Goal: Task Accomplishment & Management: Use online tool/utility

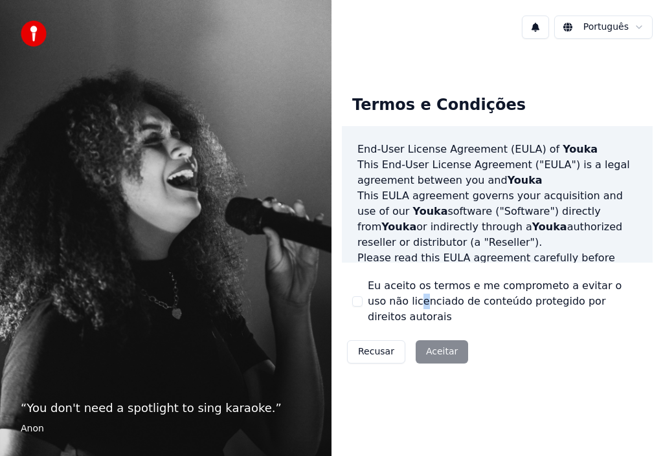
click at [378, 306] on label "Eu aceito os termos e me comprometo a evitar o uso não licenciado de conteúdo p…" at bounding box center [505, 301] width 274 height 47
click at [362, 302] on div "Eu aceito os termos e me comprometo a evitar o uso não licenciado de conteúdo p…" at bounding box center [497, 301] width 290 height 47
click at [359, 300] on button "Eu aceito os termos e me comprometo a evitar o uso não licenciado de conteúdo p…" at bounding box center [357, 301] width 10 height 10
click at [435, 344] on button "Aceitar" at bounding box center [442, 351] width 52 height 23
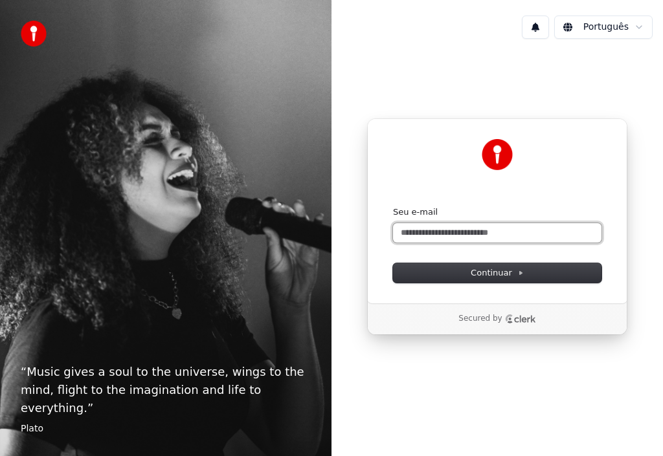
click at [468, 228] on input "Seu e-mail" at bounding box center [497, 232] width 208 height 19
click at [438, 230] on input "Seu e-mail" at bounding box center [497, 232] width 208 height 19
click at [393, 206] on button "submit" at bounding box center [393, 206] width 0 height 0
type input "**********"
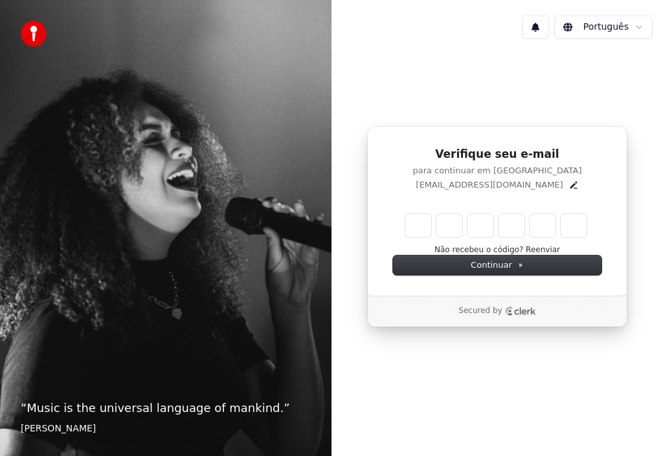
click at [466, 184] on p "[EMAIL_ADDRESS][DOMAIN_NAME]" at bounding box center [489, 185] width 147 height 12
click at [568, 183] on icon "Edit" at bounding box center [573, 185] width 10 height 10
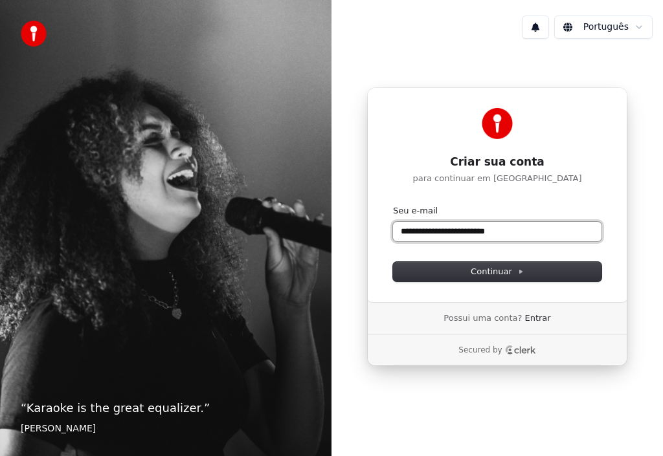
click at [515, 228] on input "**********" at bounding box center [497, 231] width 208 height 19
drag, startPoint x: 464, startPoint y: 232, endPoint x: 267, endPoint y: 263, distance: 199.2
click at [267, 263] on div "**********" at bounding box center [331, 228] width 663 height 456
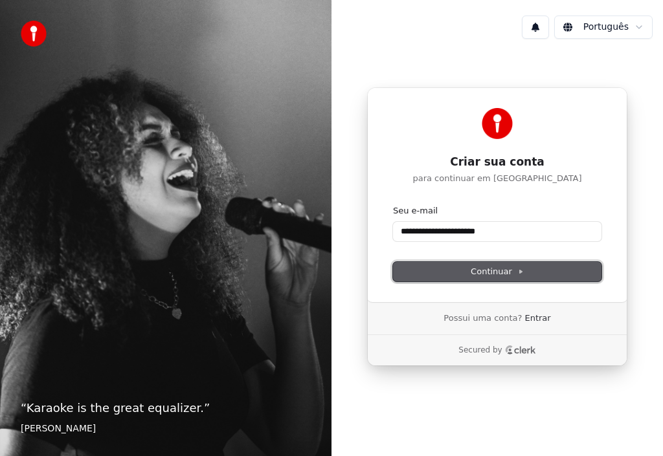
click at [436, 274] on button "Continuar" at bounding box center [497, 271] width 208 height 19
type input "**********"
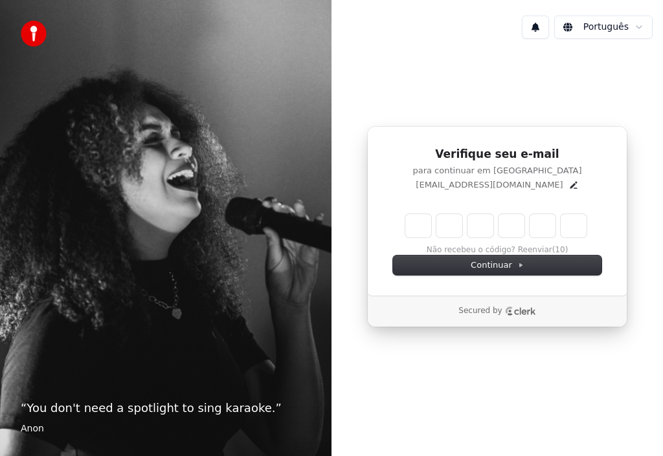
type input "*"
type input "**"
type input "*"
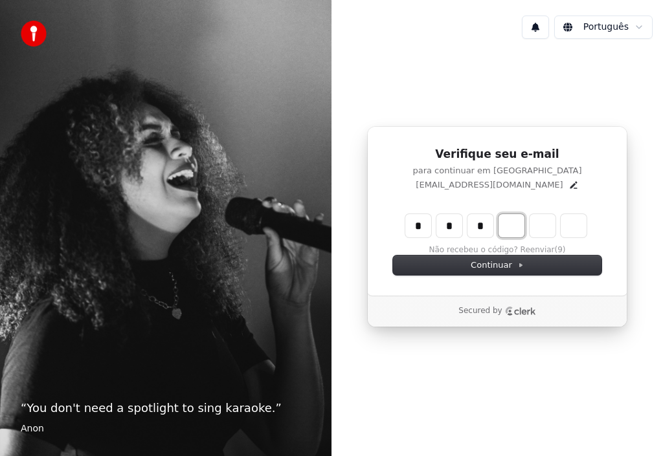
type input "***"
type input "*"
type input "****"
type input "*"
type input "******"
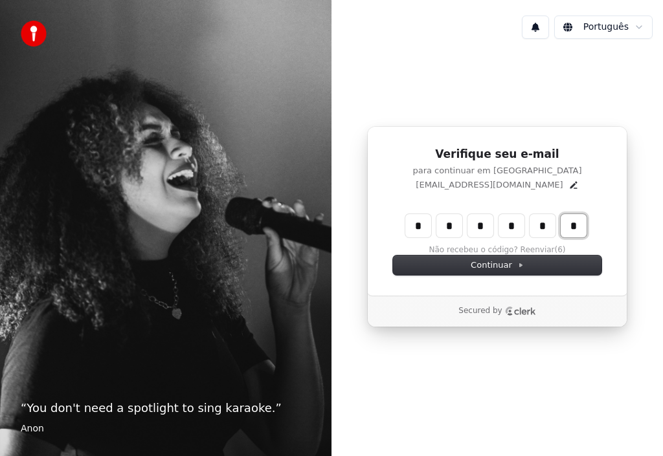
type input "*"
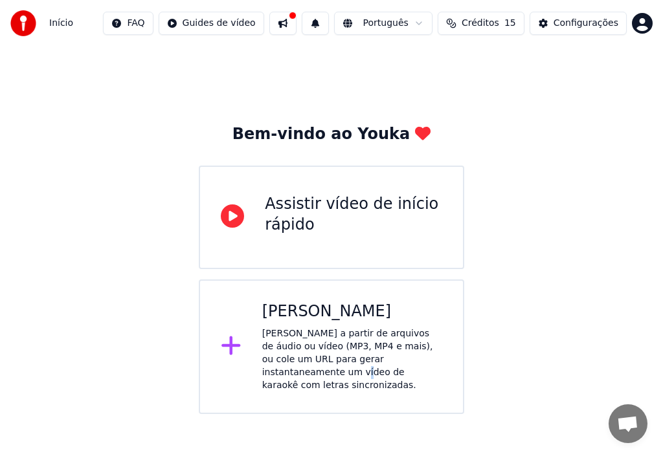
click at [403, 358] on div "[PERSON_NAME] a partir de arquivos de áudio ou vídeo (MP3, MP4 e mais), ou cole…" at bounding box center [352, 360] width 180 height 65
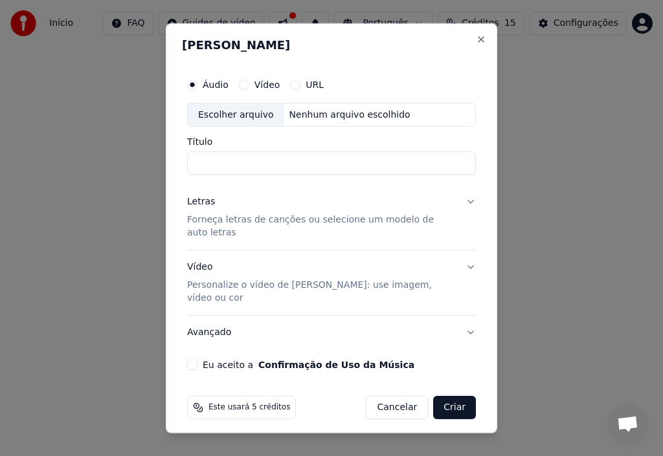
click at [259, 89] on label "Vídeo" at bounding box center [267, 84] width 26 height 9
click at [249, 89] on button "Vídeo" at bounding box center [244, 84] width 10 height 10
click at [290, 159] on div "Título" at bounding box center [331, 156] width 289 height 38
click at [291, 161] on input "Título" at bounding box center [331, 162] width 289 height 23
click at [298, 171] on input "Título" at bounding box center [331, 162] width 289 height 23
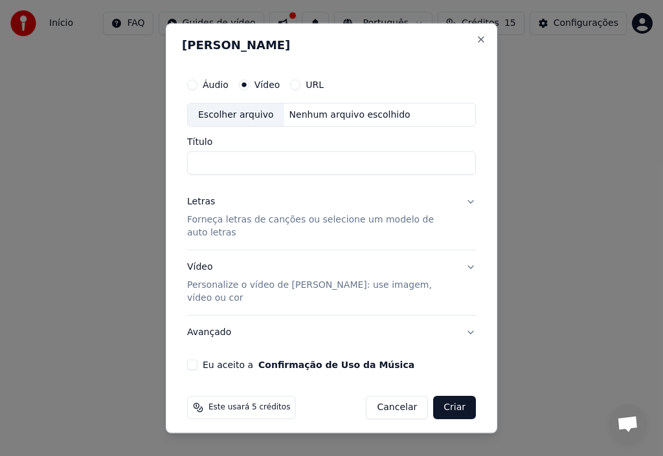
click at [262, 168] on input "Título" at bounding box center [331, 162] width 289 height 23
click at [314, 121] on div "Nenhum arquivo escolhido" at bounding box center [349, 114] width 131 height 13
type input "**********"
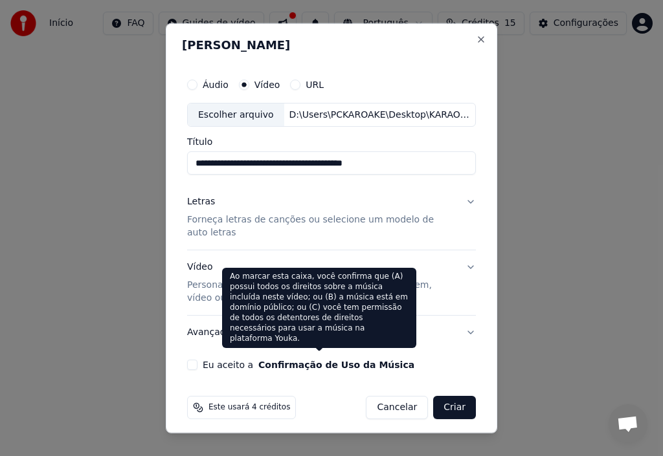
click at [263, 361] on button "Confirmação de Uso da Música" at bounding box center [336, 365] width 156 height 9
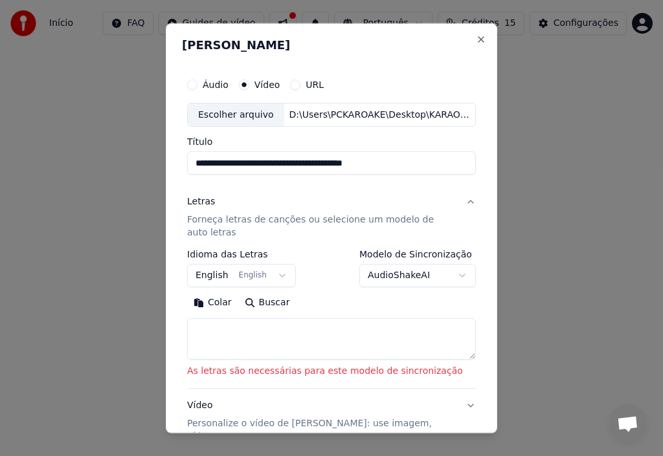
click at [273, 273] on button "English English" at bounding box center [241, 275] width 109 height 23
click at [347, 128] on body "**********" at bounding box center [331, 207] width 663 height 414
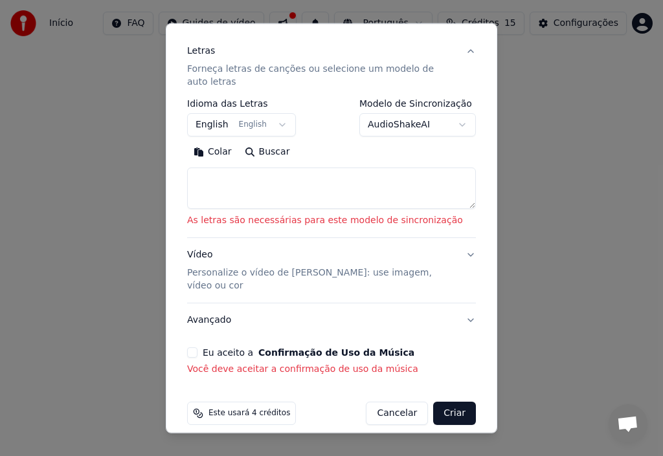
click at [265, 179] on textarea at bounding box center [331, 188] width 289 height 41
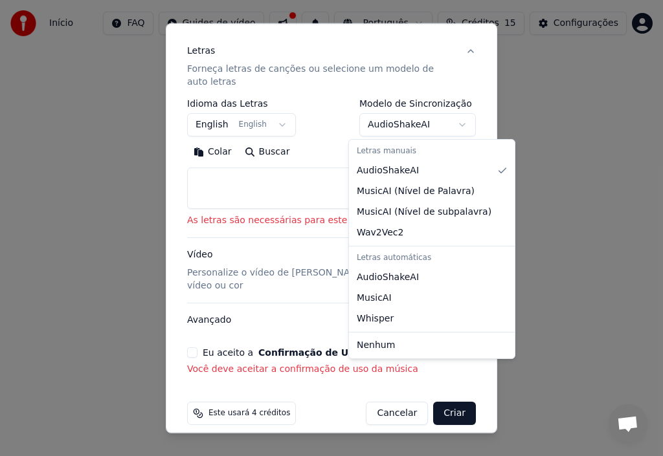
click at [368, 118] on body "**********" at bounding box center [331, 207] width 663 height 414
click at [369, 118] on body "**********" at bounding box center [331, 207] width 663 height 414
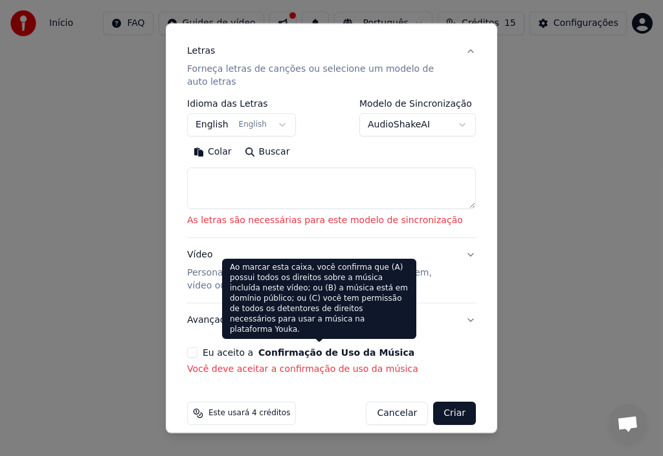
click at [278, 348] on button "Confirmação de Uso da Música" at bounding box center [336, 352] width 156 height 9
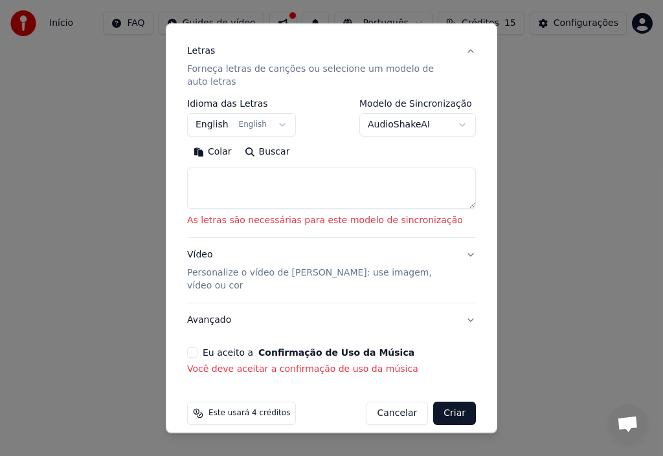
click at [188, 348] on div "Eu aceito a Confirmação de Uso da Música Você deve aceitar a confirmação de uso…" at bounding box center [331, 362] width 289 height 28
click at [188, 348] on button "Eu aceito a Confirmação de Uso da Música" at bounding box center [192, 353] width 10 height 10
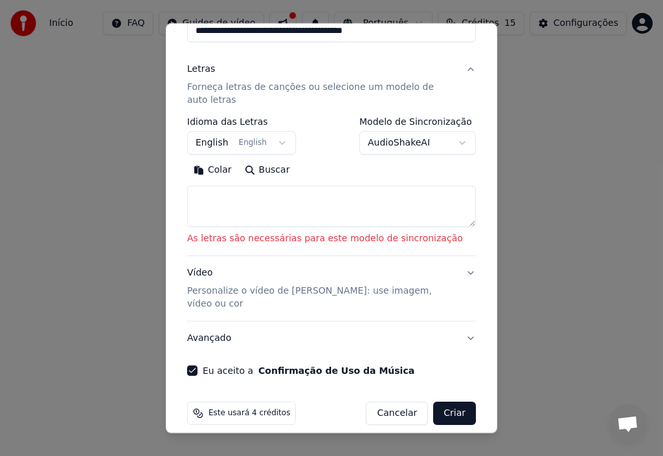
scroll to position [0, 0]
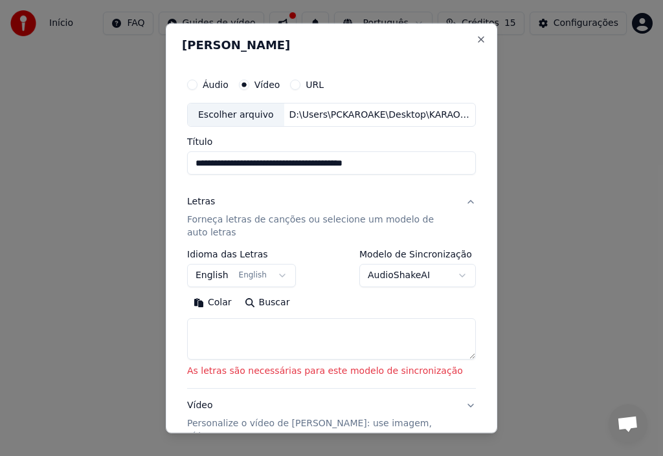
drag, startPoint x: 389, startPoint y: 161, endPoint x: 331, endPoint y: 167, distance: 58.0
click at [331, 167] on input "**********" at bounding box center [331, 162] width 289 height 23
click at [290, 83] on button "URL" at bounding box center [295, 84] width 10 height 10
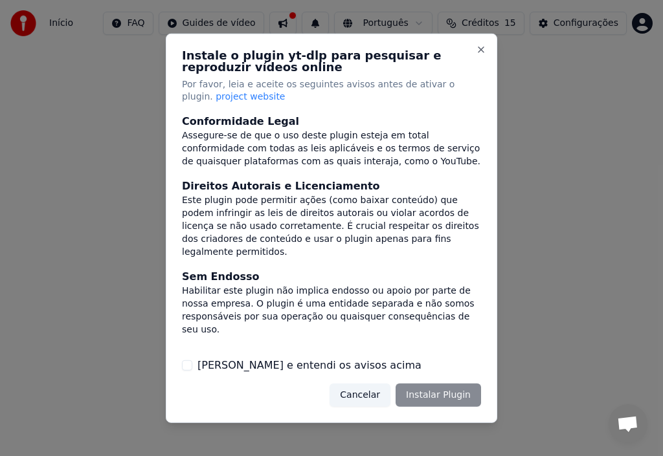
click at [290, 365] on label "Li e entendi os avisos acima" at bounding box center [309, 366] width 224 height 16
click at [192, 365] on button "Li e entendi os avisos acima" at bounding box center [187, 366] width 10 height 10
click at [424, 394] on button "Instalar Plugin" at bounding box center [437, 395] width 85 height 23
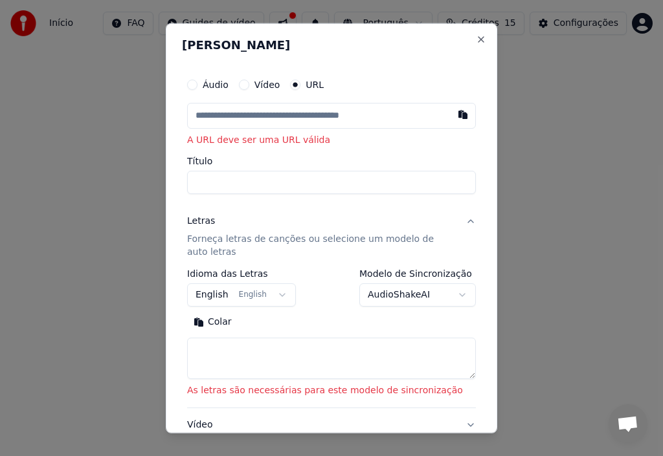
paste input "**********"
type input "**********"
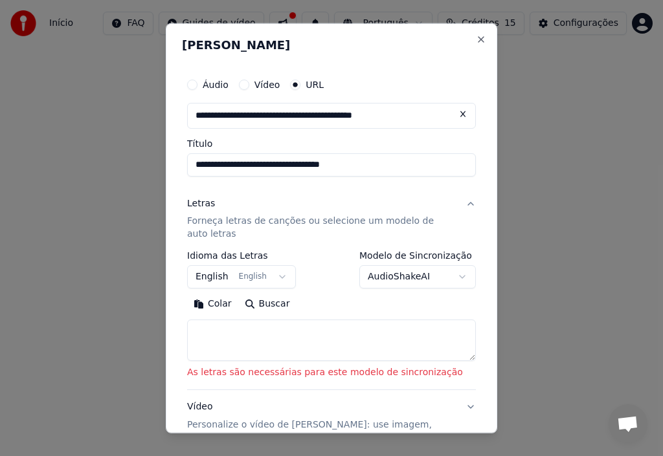
type input "**********"
click at [458, 200] on button "Letras Forneça letras de canções ou selecione um modelo de auto letras" at bounding box center [331, 218] width 289 height 65
type input "**********"
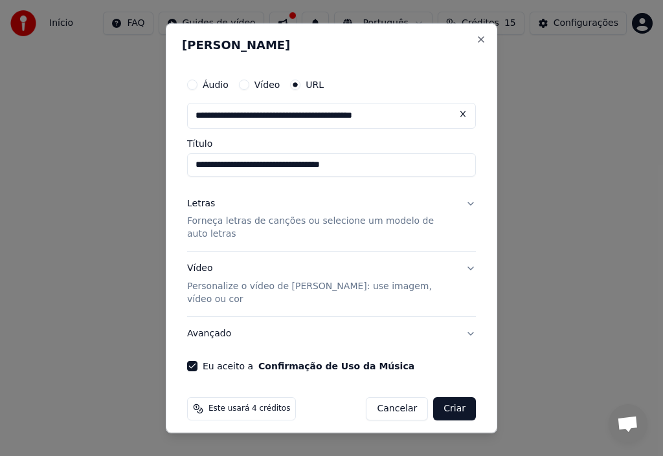
click at [397, 263] on div "Vídeo Personalize o vídeo de karaokê: use imagem, vídeo ou cor" at bounding box center [321, 284] width 268 height 44
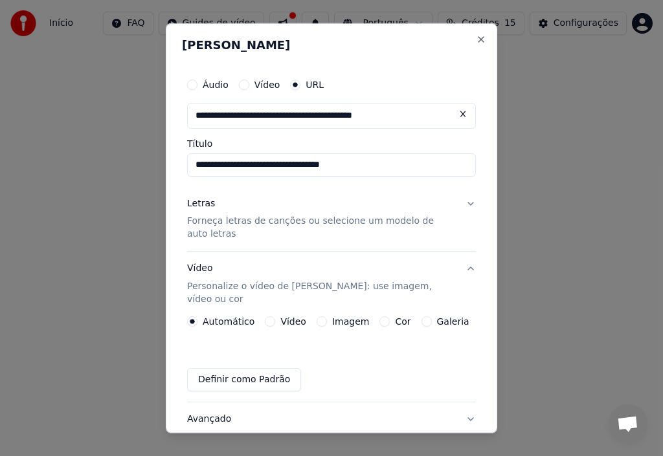
click at [397, 263] on div "Vídeo Personalize o vídeo de karaokê: use imagem, vídeo ou cor" at bounding box center [321, 284] width 268 height 44
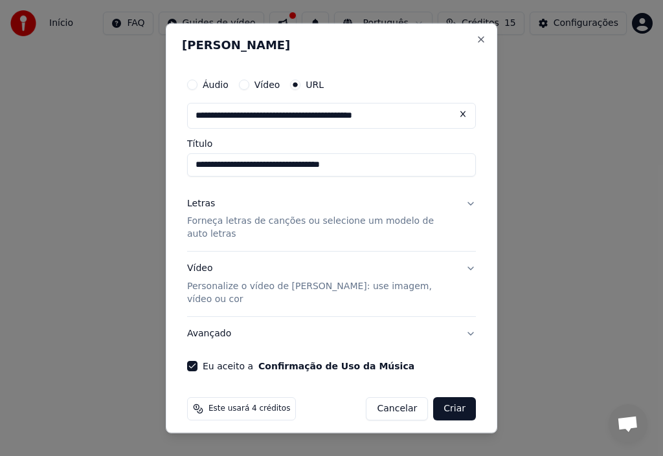
click at [453, 397] on button "Criar" at bounding box center [454, 408] width 43 height 23
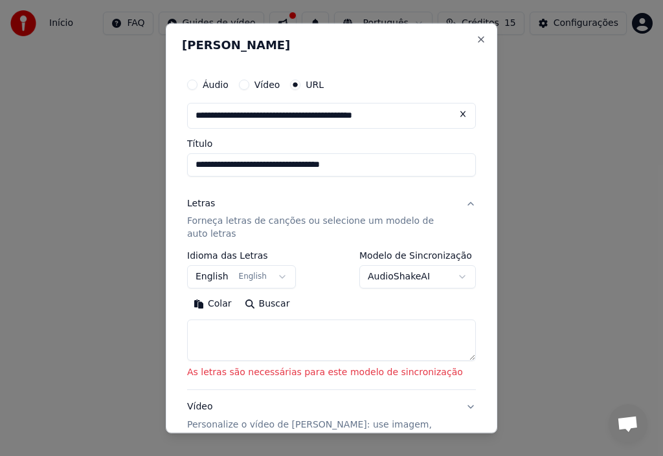
click at [362, 347] on textarea at bounding box center [331, 340] width 289 height 41
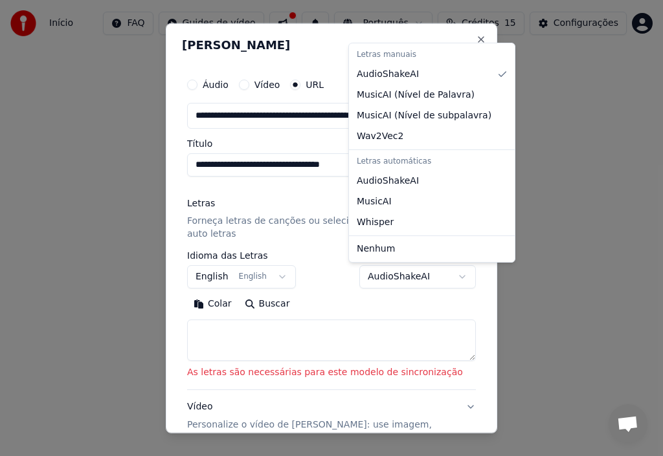
click at [426, 277] on body "**********" at bounding box center [331, 207] width 663 height 414
select select "**********"
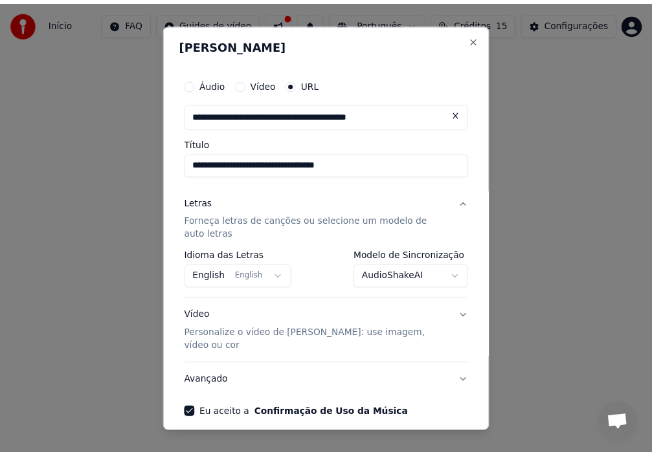
scroll to position [43, 0]
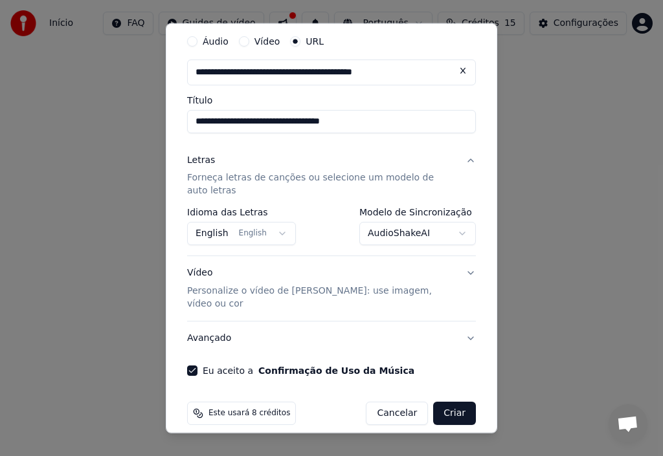
click at [437, 402] on button "Criar" at bounding box center [454, 413] width 43 height 23
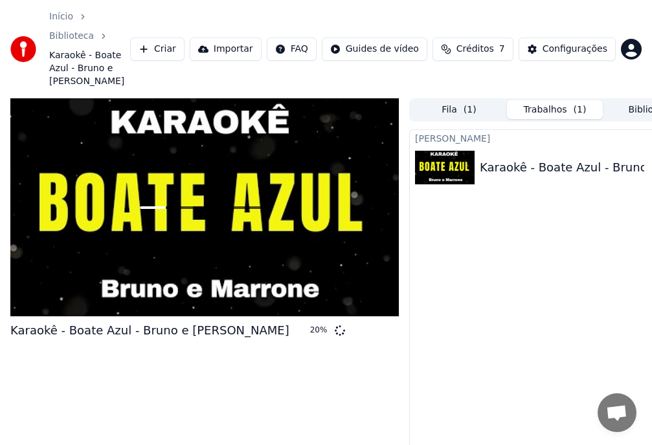
click at [247, 38] on button "Importar" at bounding box center [226, 49] width 72 height 23
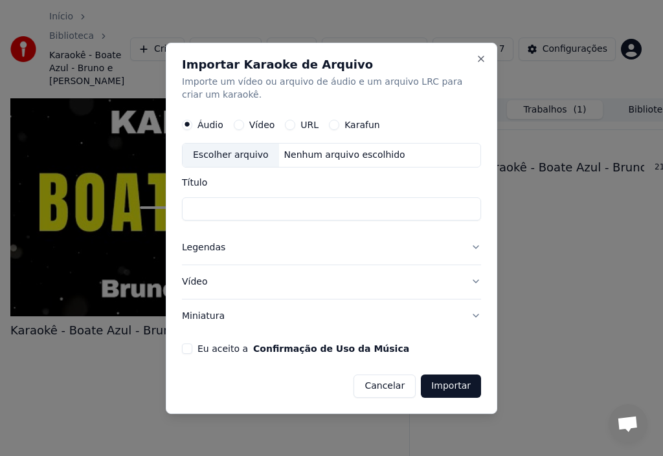
click at [249, 128] on label "Vídeo" at bounding box center [262, 124] width 26 height 9
click at [244, 128] on button "Vídeo" at bounding box center [239, 125] width 10 height 10
click at [329, 202] on input "Título" at bounding box center [331, 208] width 299 height 23
click at [309, 157] on div "Nenhum arquivo escolhido" at bounding box center [344, 155] width 131 height 13
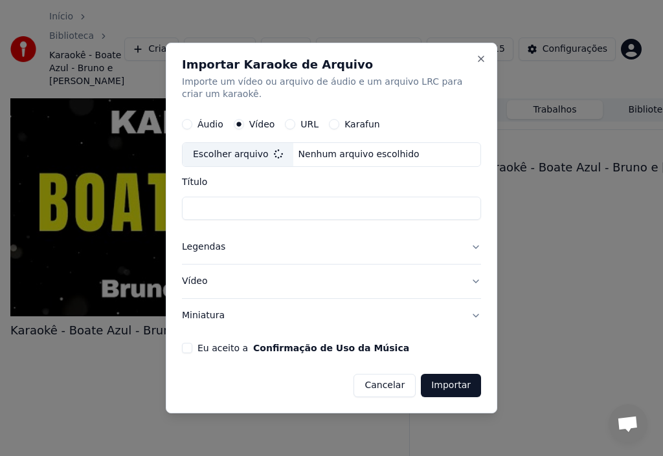
type input "**********"
click at [263, 248] on button "Legendas" at bounding box center [331, 248] width 299 height 34
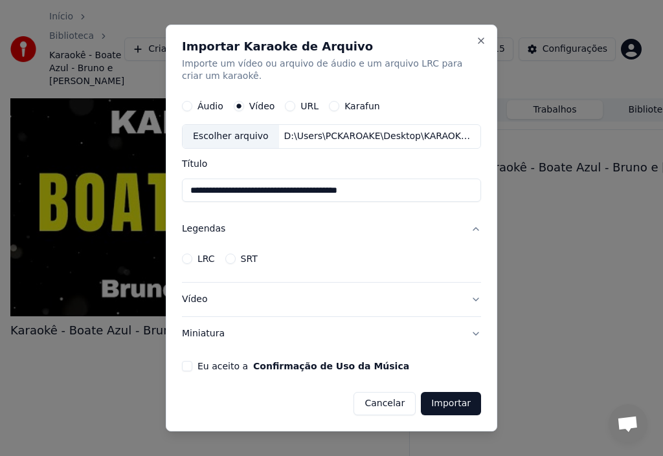
click at [247, 254] on label "SRT" at bounding box center [249, 258] width 17 height 9
click at [236, 254] on button "SRT" at bounding box center [230, 259] width 10 height 10
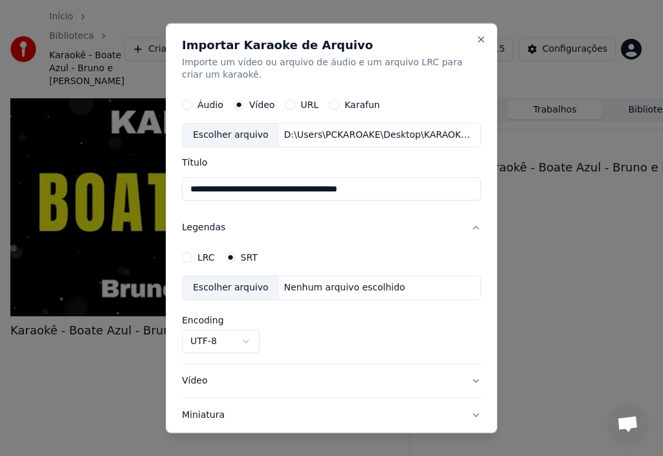
click at [247, 254] on label "SRT" at bounding box center [249, 257] width 17 height 9
click at [236, 254] on button "SRT" at bounding box center [230, 257] width 10 height 10
click at [190, 261] on button "LRC" at bounding box center [187, 257] width 10 height 10
click at [213, 237] on button "Legendas" at bounding box center [331, 228] width 299 height 34
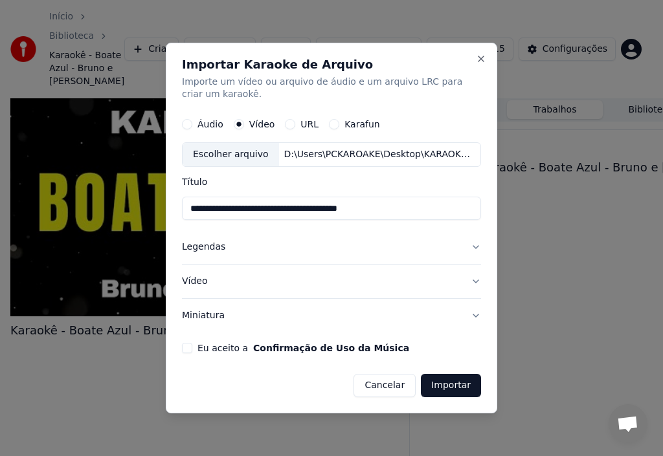
click at [267, 289] on button "Vídeo" at bounding box center [331, 282] width 299 height 34
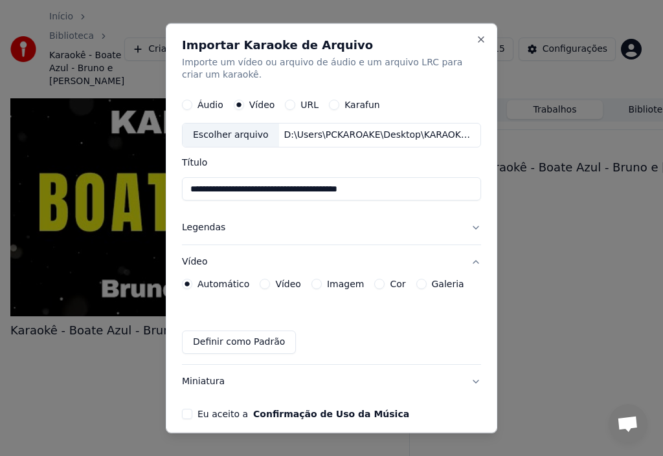
click at [250, 260] on button "Vídeo" at bounding box center [331, 262] width 299 height 34
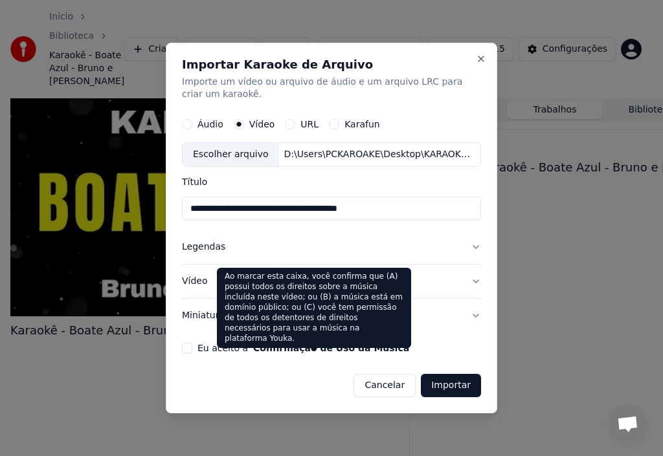
click at [350, 353] on button "Confirmação de Uso da Música" at bounding box center [331, 348] width 156 height 9
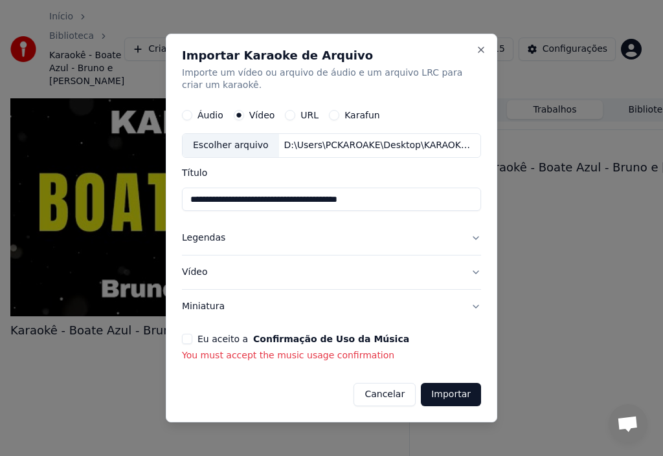
click at [318, 347] on div "Eu aceito a Confirmação de Uso da Música You must accept the music usage confir…" at bounding box center [331, 348] width 299 height 28
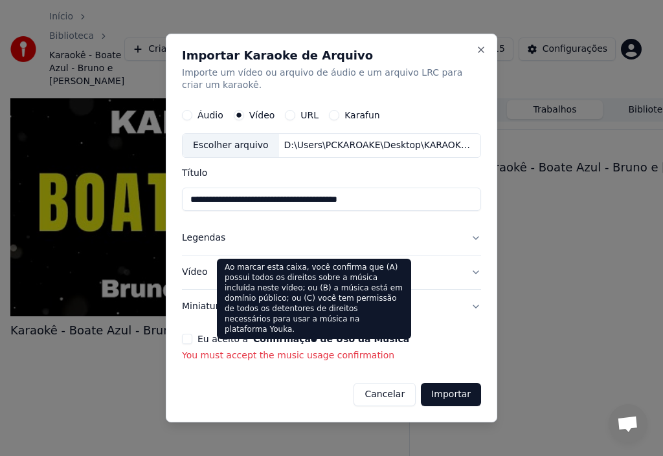
click at [308, 342] on button "Confirmação de Uso da Música" at bounding box center [331, 339] width 156 height 9
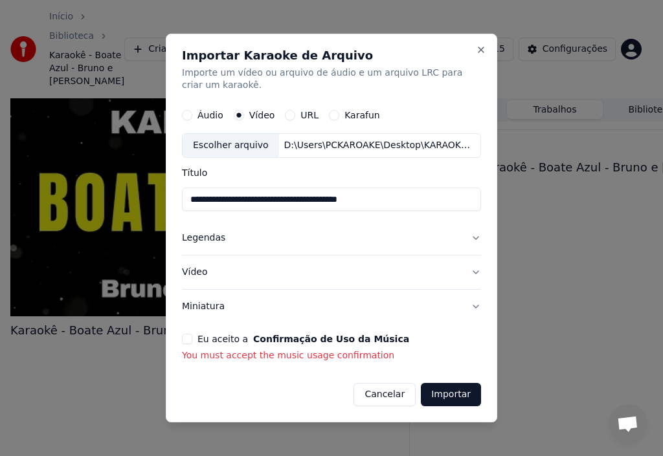
click at [187, 342] on div "Eu aceito a Confirmação de Uso da Música You must accept the music usage confir…" at bounding box center [331, 348] width 299 height 28
click at [187, 342] on button "Eu aceito a Confirmação de Uso da Música" at bounding box center [187, 339] width 10 height 10
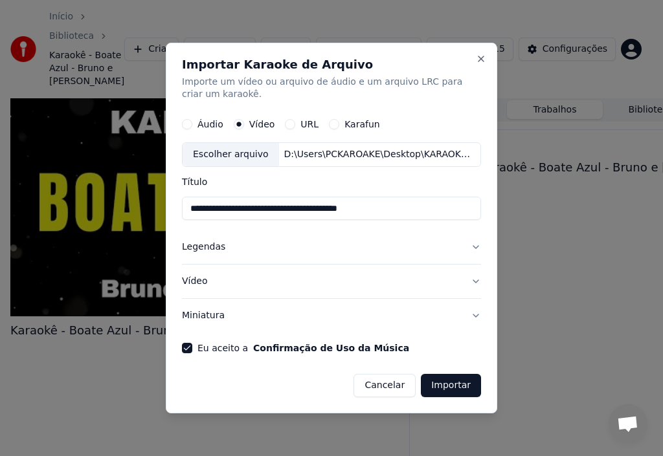
click at [439, 373] on div "Cancelar Importar" at bounding box center [331, 381] width 299 height 34
click at [443, 383] on button "Importar" at bounding box center [451, 385] width 60 height 23
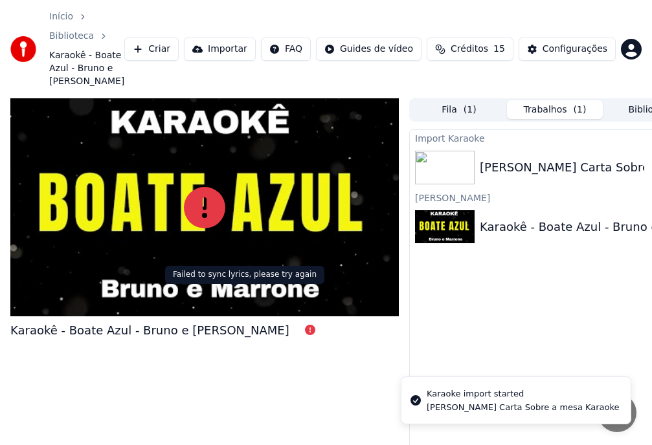
click at [305, 325] on icon at bounding box center [310, 330] width 10 height 10
click at [226, 322] on div "Karaokê - Boate Azul - Bruno e Marrone" at bounding box center [167, 331] width 315 height 18
click at [420, 398] on icon "Notifications alt+T" at bounding box center [415, 400] width 13 height 13
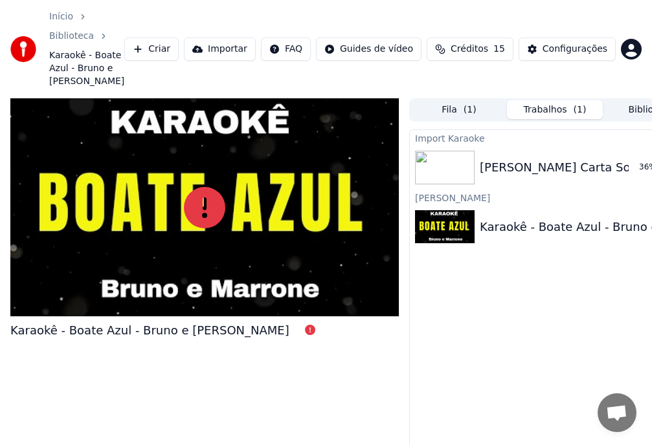
click at [534, 146] on div "Amado Batista Carta Sobre a mesa Karaoke 36 %" at bounding box center [555, 168] width 290 height 44
click at [533, 159] on div "Amado Batista Carta Sobre a mesa Karaoke" at bounding box center [613, 168] width 267 height 18
click at [639, 156] on button "Tocar" at bounding box center [651, 167] width 46 height 23
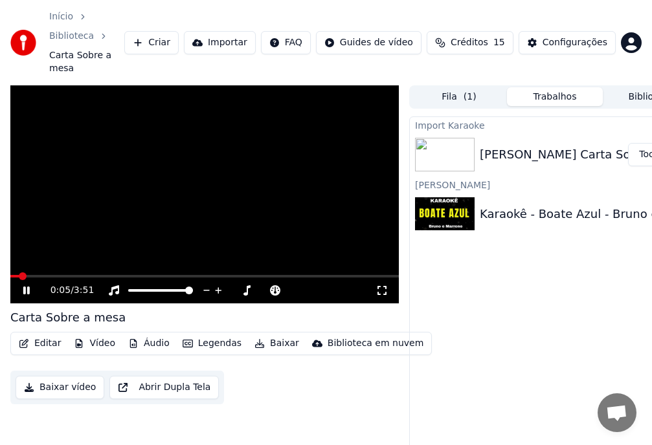
click at [381, 285] on icon at bounding box center [381, 290] width 13 height 10
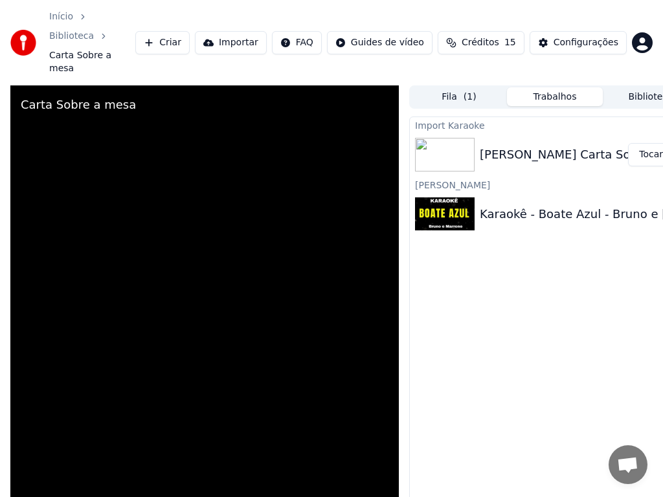
click at [381, 313] on video at bounding box center [204, 333] width 388 height 497
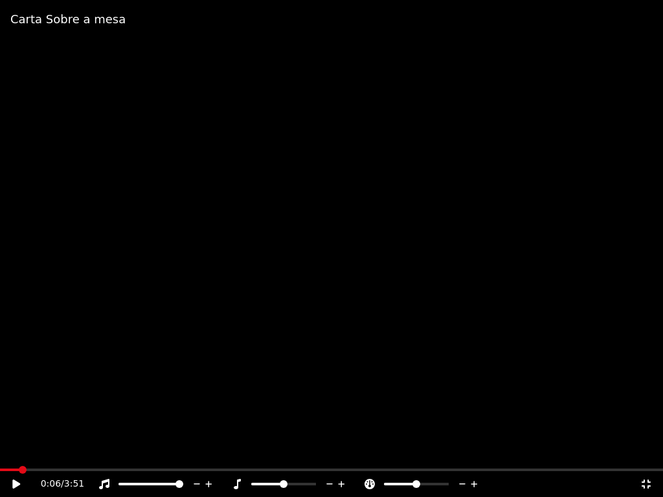
click at [381, 313] on video at bounding box center [331, 248] width 663 height 497
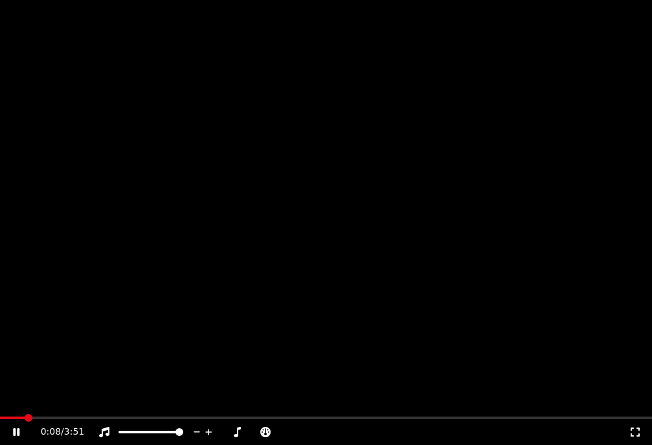
click at [190, 201] on video at bounding box center [326, 183] width 652 height 366
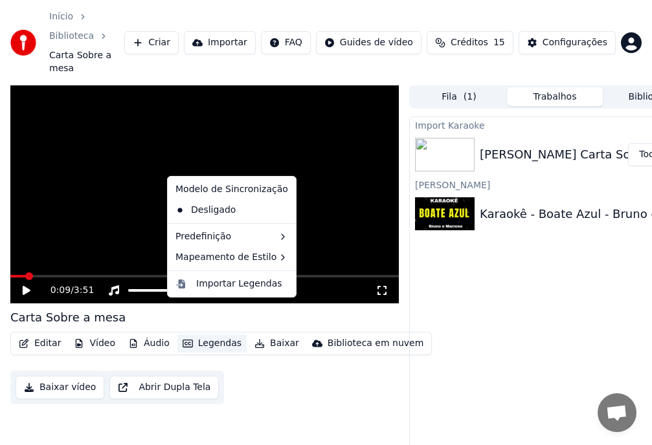
click at [203, 335] on button "Legendas" at bounding box center [211, 344] width 69 height 18
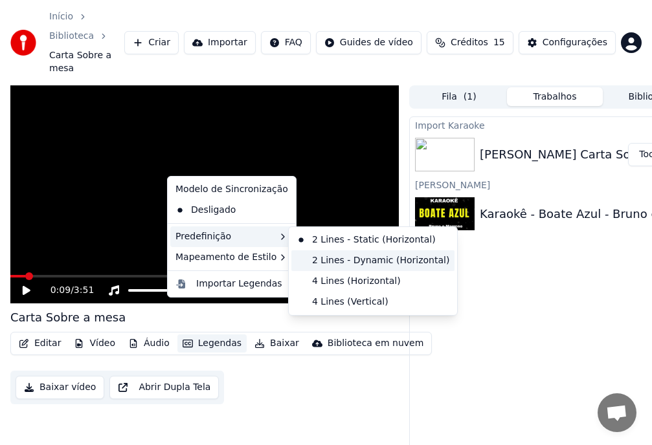
click at [315, 264] on div "2 Lines - Dynamic (Horizontal)" at bounding box center [372, 260] width 163 height 21
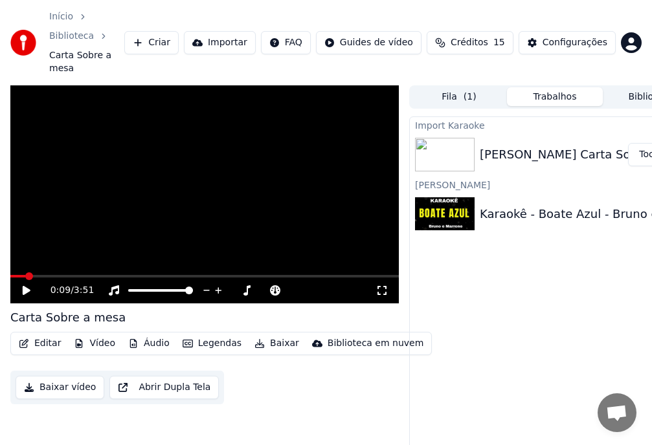
click at [219, 225] on video at bounding box center [204, 194] width 388 height 219
click at [70, 273] on span at bounding box center [73, 277] width 8 height 8
click at [64, 273] on span at bounding box center [67, 277] width 8 height 8
click at [27, 285] on icon at bounding box center [36, 290] width 30 height 10
click at [470, 197] on img at bounding box center [445, 214] width 60 height 34
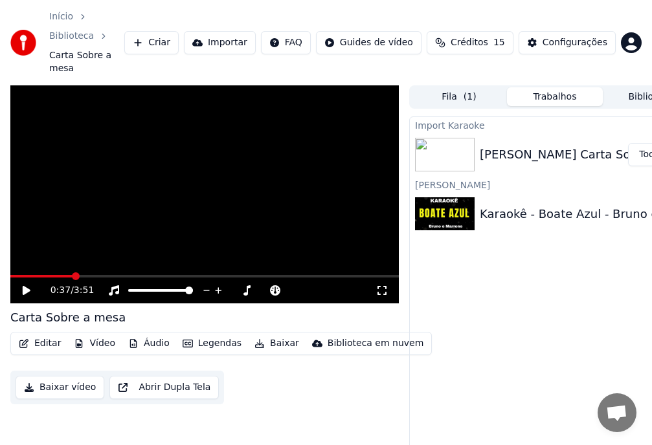
click at [488, 36] on span "Créditos" at bounding box center [470, 42] width 38 height 13
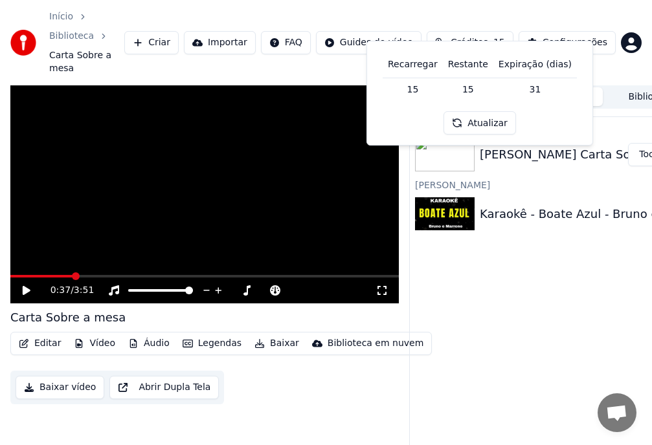
click at [529, 87] on td "31" at bounding box center [534, 89] width 83 height 23
drag, startPoint x: 529, startPoint y: 87, endPoint x: 464, endPoint y: 84, distance: 65.5
click at [464, 84] on tr "15 15 31" at bounding box center [480, 89] width 194 height 23
click at [487, 119] on button "Atualizar" at bounding box center [479, 122] width 72 height 23
click at [473, 87] on td "15" at bounding box center [468, 89] width 50 height 23
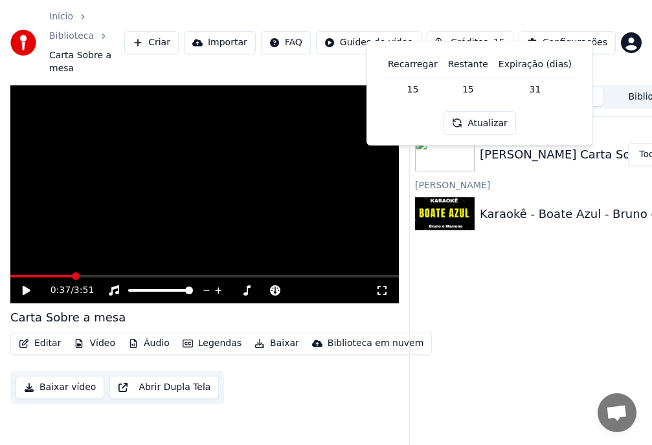
click at [416, 83] on td "15" at bounding box center [413, 89] width 60 height 23
click at [417, 69] on th "Recarregar" at bounding box center [413, 65] width 60 height 26
click at [420, 60] on th "Recarregar" at bounding box center [413, 65] width 60 height 26
click at [477, 70] on th "Restante" at bounding box center [468, 65] width 50 height 26
click at [484, 63] on th "Restante" at bounding box center [468, 65] width 50 height 26
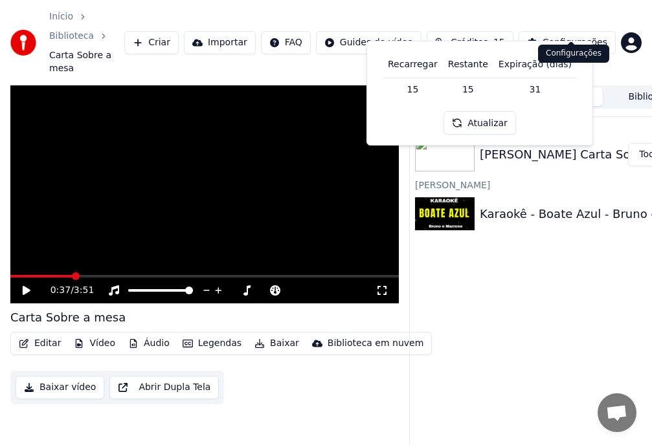
click at [551, 36] on div "Configurações" at bounding box center [574, 42] width 65 height 13
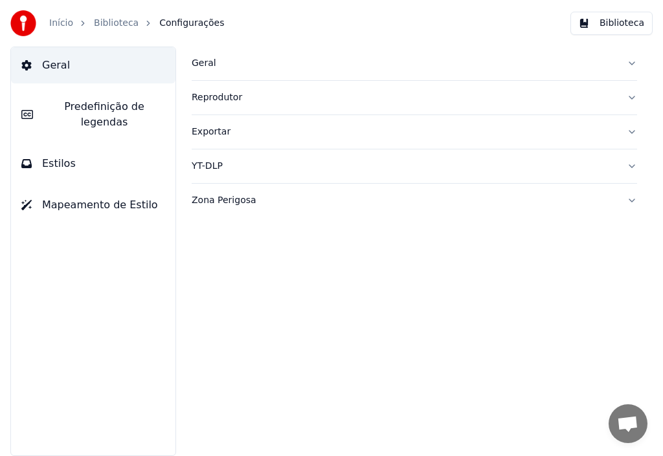
click at [168, 104] on div "Geral Reprodutor Exportar YT-DLP Zona Perigosa" at bounding box center [414, 252] width 497 height 410
click at [142, 104] on span "Predefinição de legendas" at bounding box center [104, 114] width 122 height 31
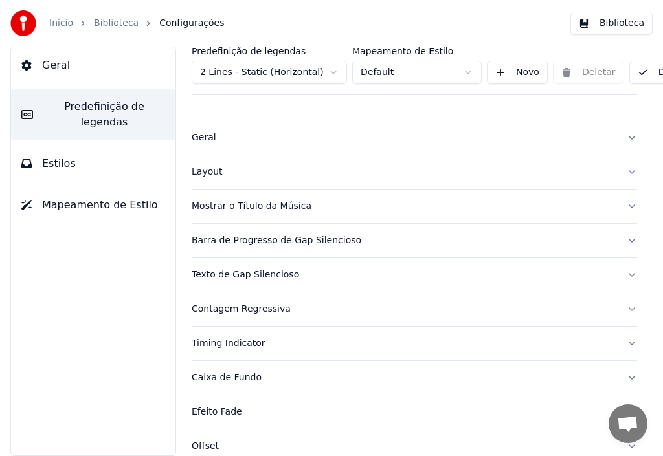
click at [118, 146] on button "Estilos" at bounding box center [93, 164] width 164 height 36
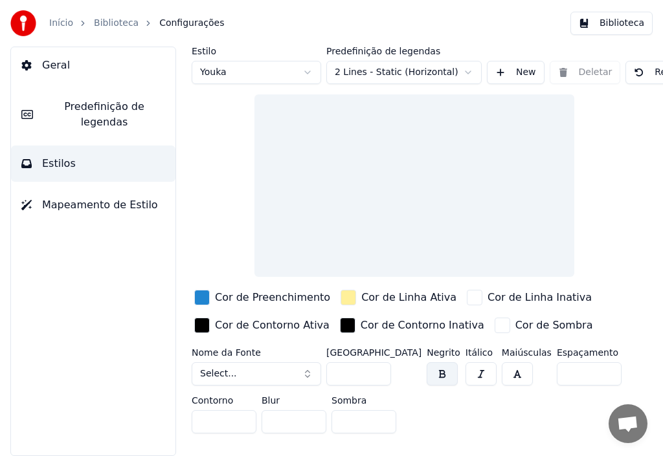
click at [111, 187] on button "Mapeamento de Estilo" at bounding box center [93, 205] width 164 height 36
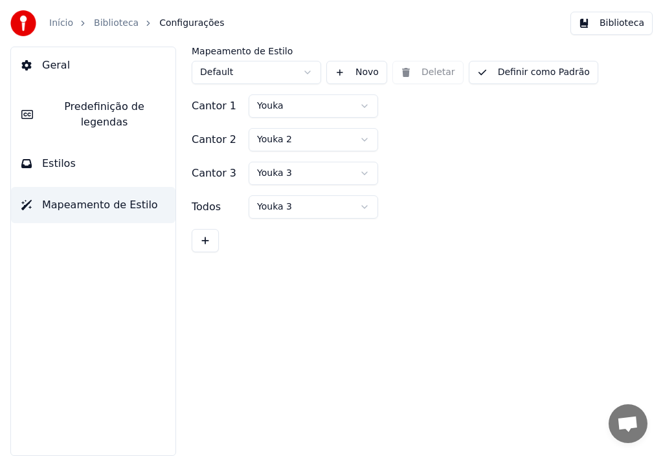
click at [84, 67] on button "Geral" at bounding box center [93, 65] width 164 height 36
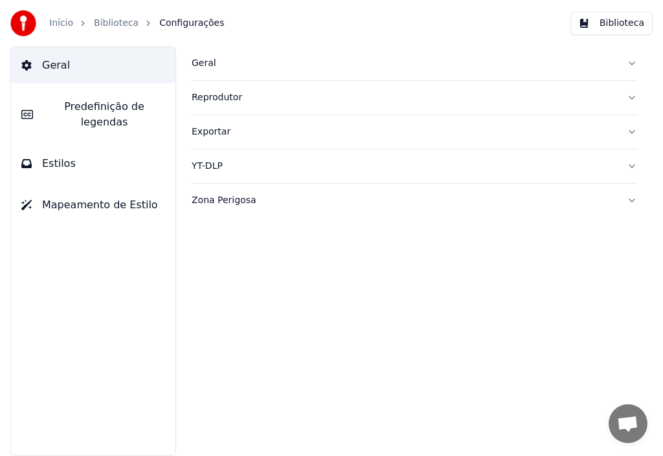
click at [50, 23] on link "Início" at bounding box center [61, 23] width 24 height 13
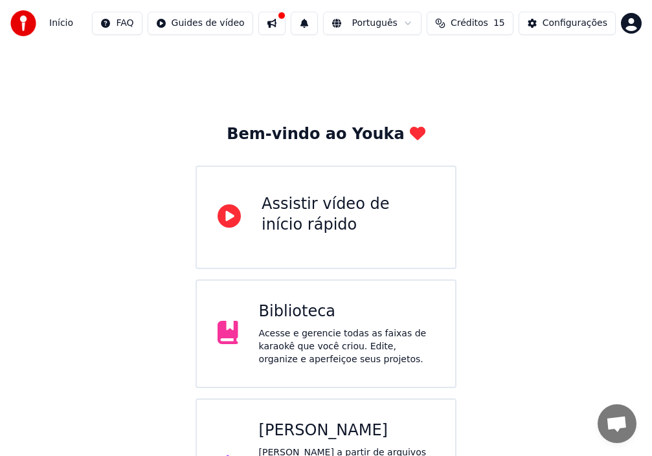
click at [284, 24] on button at bounding box center [271, 23] width 27 height 23
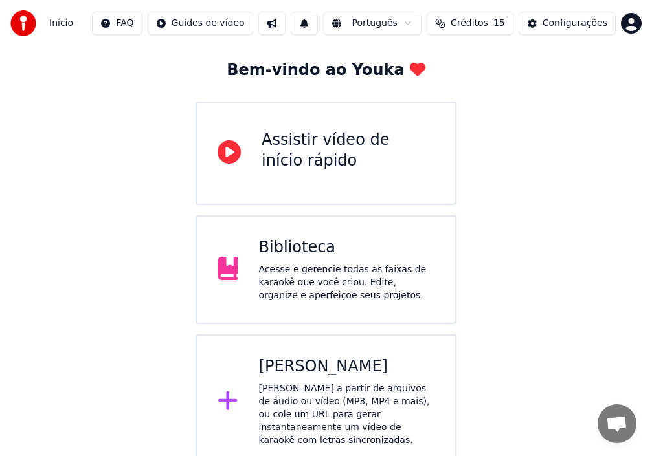
click at [296, 249] on div "Biblioteca" at bounding box center [346, 248] width 175 height 21
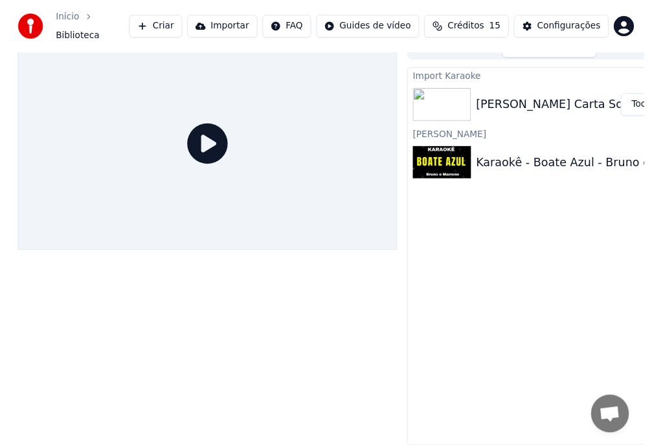
scroll to position [20, 0]
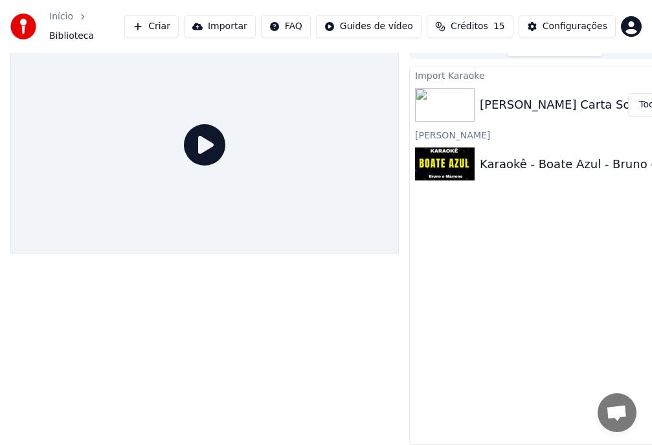
click at [491, 144] on div "Karaokê - Boate Azul - Bruno e Marrone" at bounding box center [555, 164] width 290 height 44
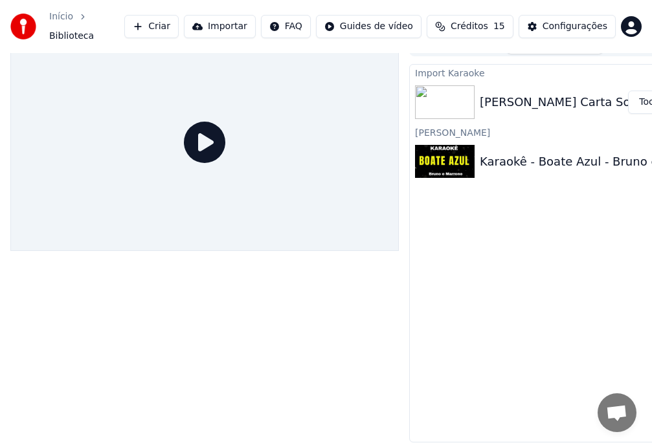
click at [222, 128] on icon at bounding box center [204, 142] width 41 height 41
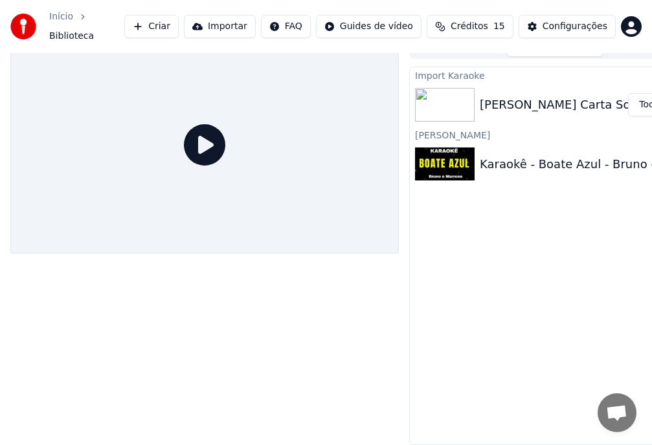
click at [209, 135] on icon at bounding box center [204, 144] width 41 height 41
click at [179, 21] on button "Criar" at bounding box center [151, 26] width 54 height 23
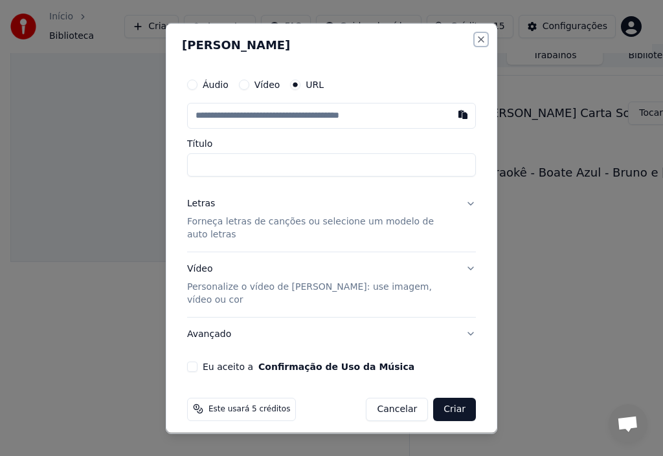
click at [484, 44] on button "Close" at bounding box center [481, 39] width 10 height 10
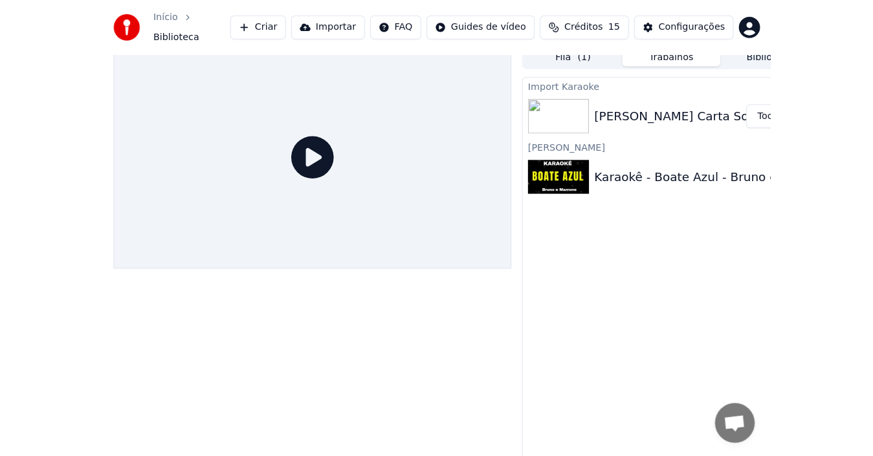
scroll to position [0, 0]
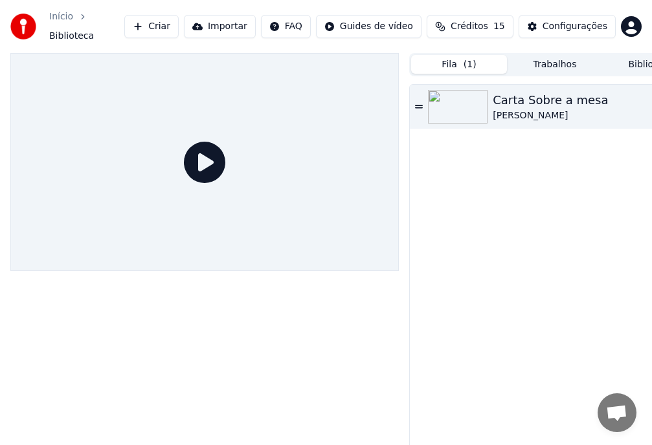
click at [461, 55] on button "Fila ( 1 )" at bounding box center [459, 64] width 96 height 19
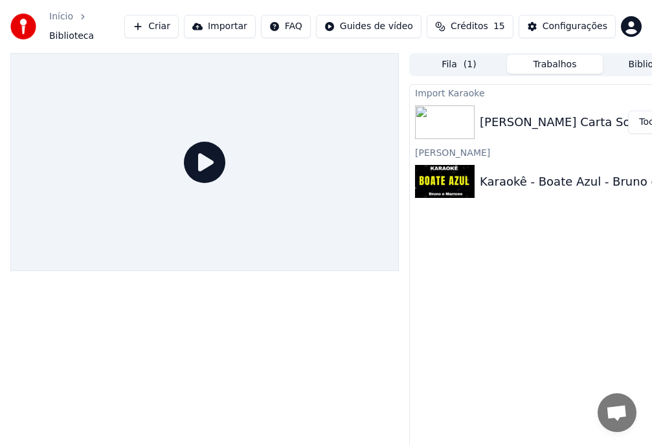
click at [537, 56] on button "Trabalhos" at bounding box center [555, 64] width 96 height 19
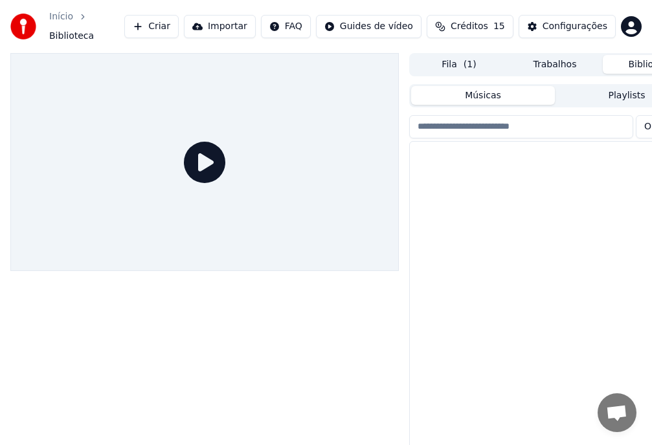
click at [614, 55] on button "Biblioteca" at bounding box center [651, 64] width 96 height 19
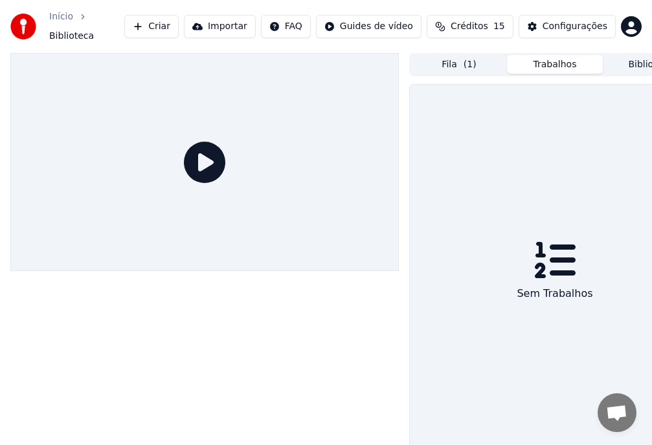
click at [577, 59] on button "Trabalhos" at bounding box center [555, 64] width 96 height 19
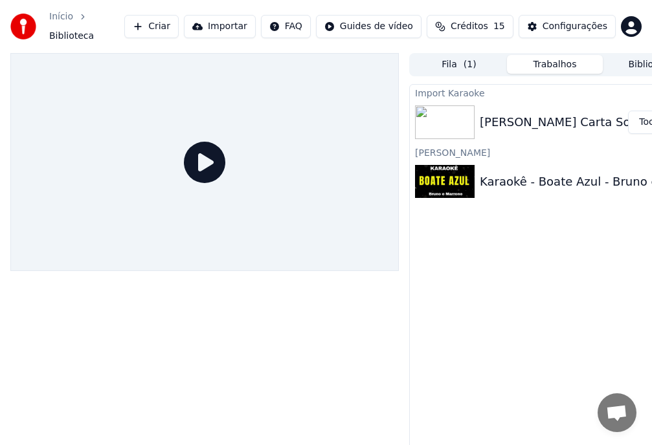
click at [460, 56] on button "Fila ( 1 )" at bounding box center [459, 64] width 96 height 19
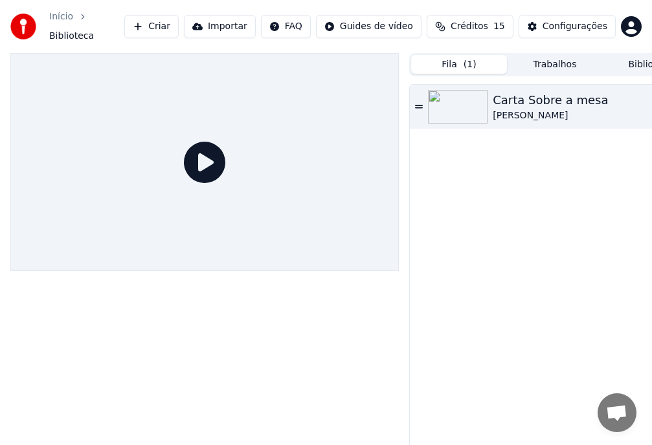
click at [203, 156] on icon at bounding box center [204, 162] width 41 height 41
click at [221, 153] on icon at bounding box center [204, 162] width 41 height 41
click at [475, 109] on img at bounding box center [458, 107] width 60 height 34
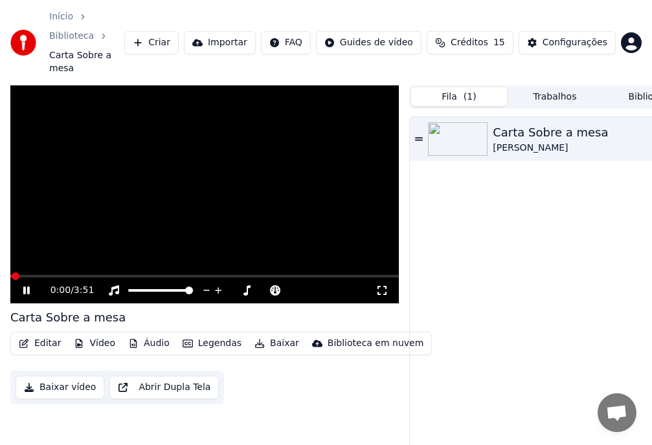
click at [195, 183] on video at bounding box center [204, 194] width 388 height 219
click at [256, 32] on button "Importar" at bounding box center [220, 42] width 72 height 23
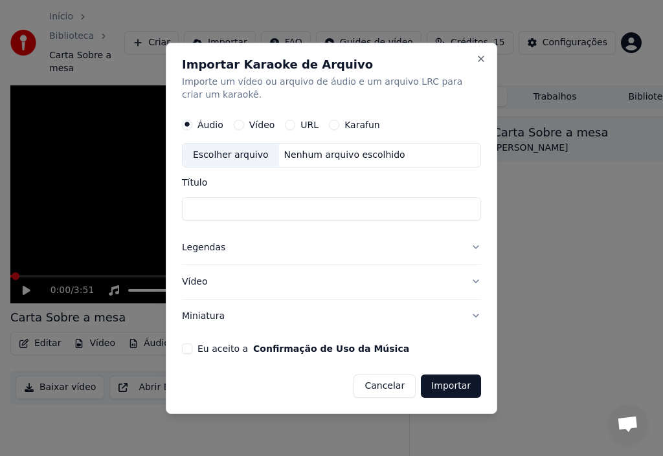
click at [476, 62] on div "Importar Karaoke de Arquivo Importe um vídeo ou arquivo de áudio e um arquivo L…" at bounding box center [331, 229] width 331 height 372
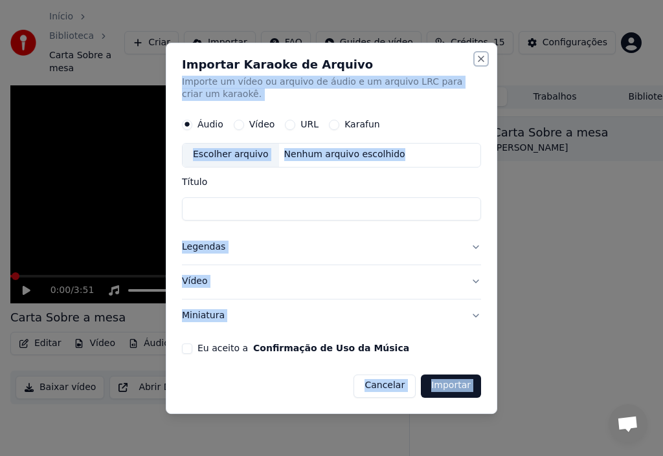
click at [485, 57] on button "Close" at bounding box center [481, 59] width 10 height 10
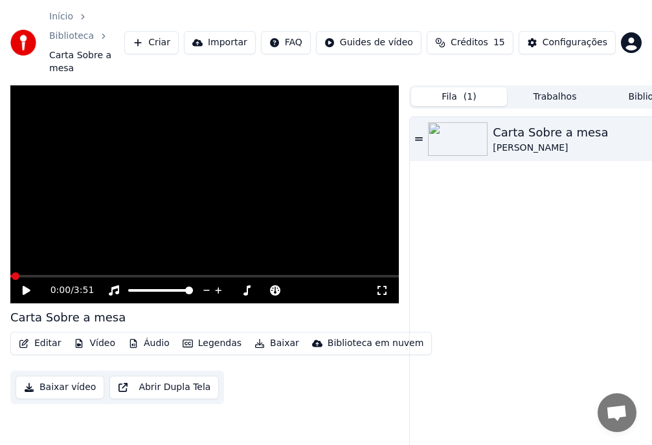
click at [254, 31] on button "Importar" at bounding box center [220, 42] width 72 height 23
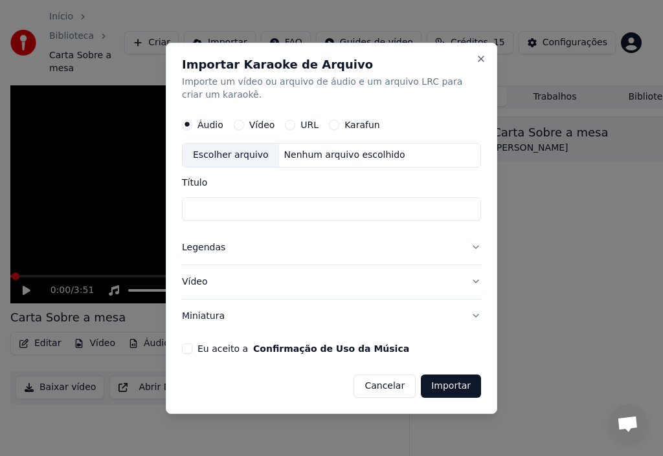
click at [302, 155] on div "Nenhum arquivo escolhido" at bounding box center [344, 155] width 131 height 13
click at [239, 126] on button "Vídeo" at bounding box center [239, 125] width 10 height 10
click at [289, 152] on div "Nenhum arquivo escolhido" at bounding box center [344, 155] width 131 height 13
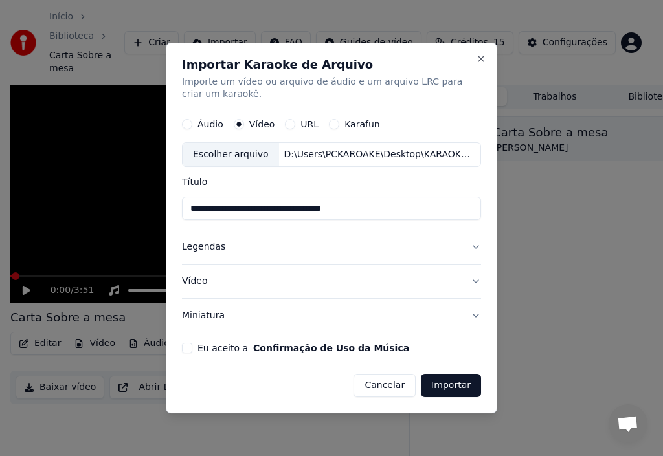
type input "**********"
click at [186, 351] on button "Eu aceito a Confirmação de Uso da Música" at bounding box center [187, 348] width 10 height 10
click at [458, 384] on button "Importar" at bounding box center [451, 385] width 60 height 23
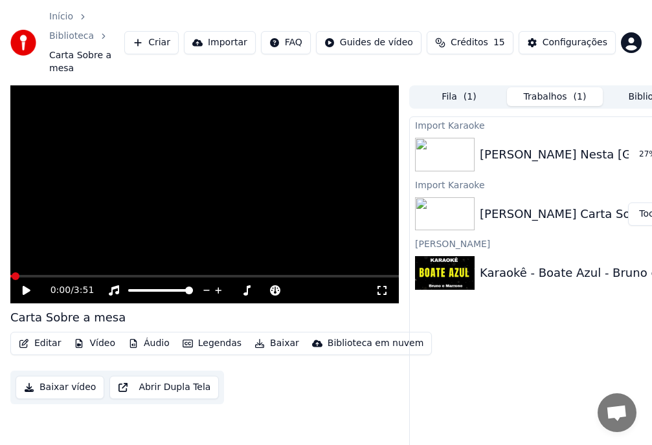
click at [469, 138] on img at bounding box center [445, 155] width 60 height 34
click at [381, 285] on icon at bounding box center [381, 290] width 13 height 10
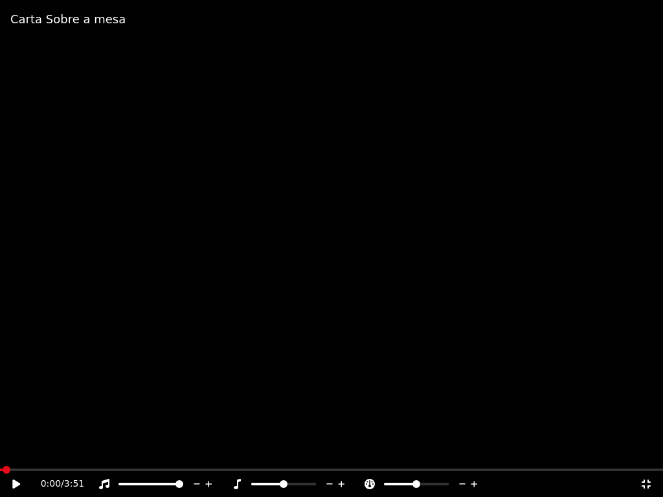
click at [214, 207] on video at bounding box center [331, 248] width 663 height 497
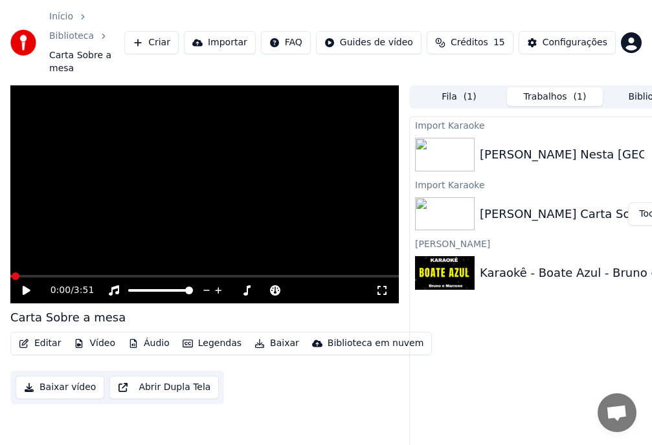
click at [166, 376] on button "Abrir Dupla Tela" at bounding box center [163, 387] width 109 height 23
click at [27, 278] on div "0:06 / 3:51" at bounding box center [204, 291] width 388 height 26
drag, startPoint x: 21, startPoint y: 265, endPoint x: 16, endPoint y: 260, distance: 7.8
click at [21, 278] on div "0:07 / 3:51" at bounding box center [204, 291] width 388 height 26
click at [28, 287] on icon at bounding box center [26, 291] width 6 height 8
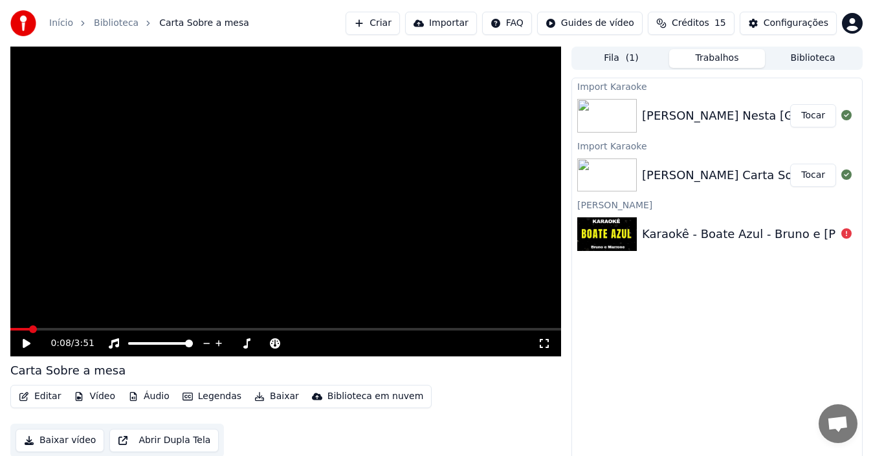
click at [353, 267] on video at bounding box center [285, 202] width 551 height 310
click at [541, 344] on icon at bounding box center [544, 344] width 13 height 10
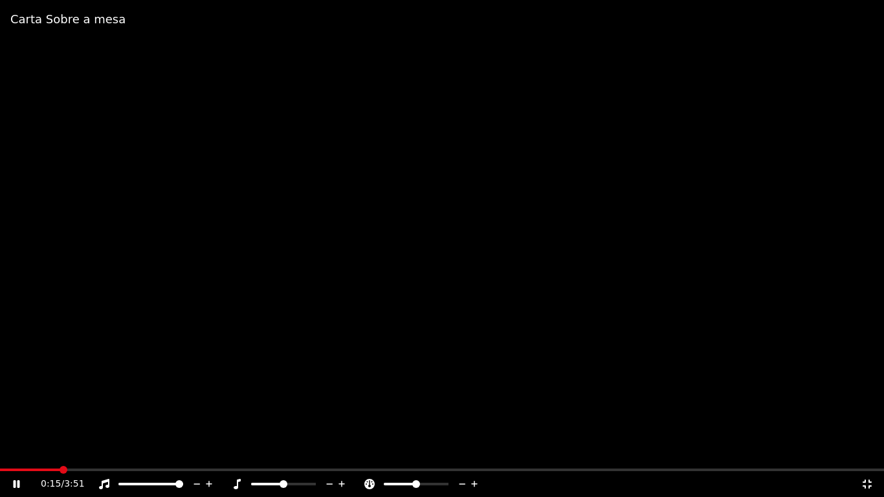
click at [502, 223] on video at bounding box center [442, 248] width 884 height 497
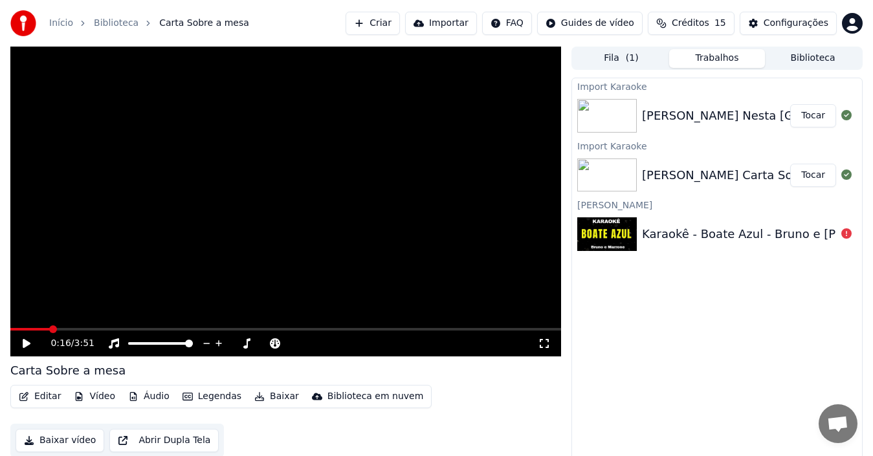
click at [400, 21] on button "Criar" at bounding box center [373, 23] width 54 height 23
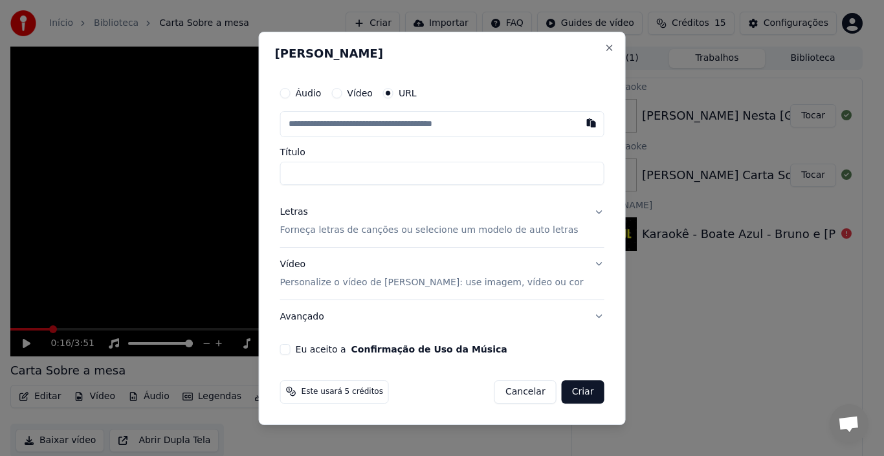
click at [511, 391] on button "Cancelar" at bounding box center [526, 391] width 62 height 23
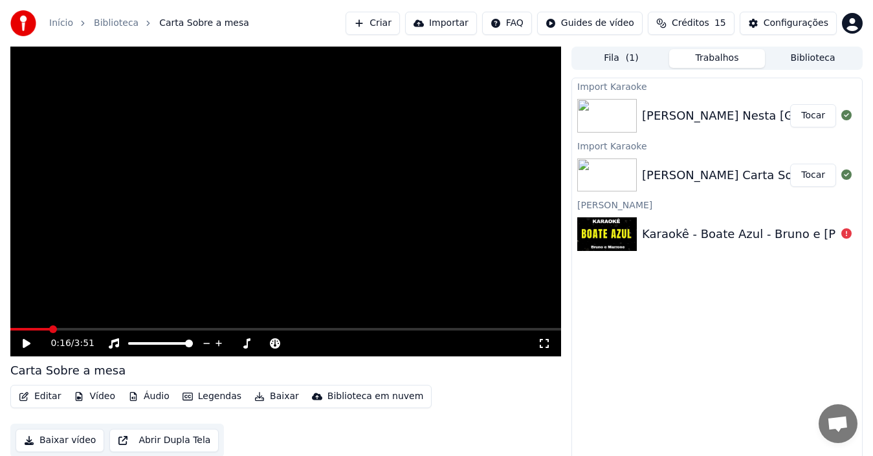
click at [590, 232] on img at bounding box center [607, 234] width 60 height 34
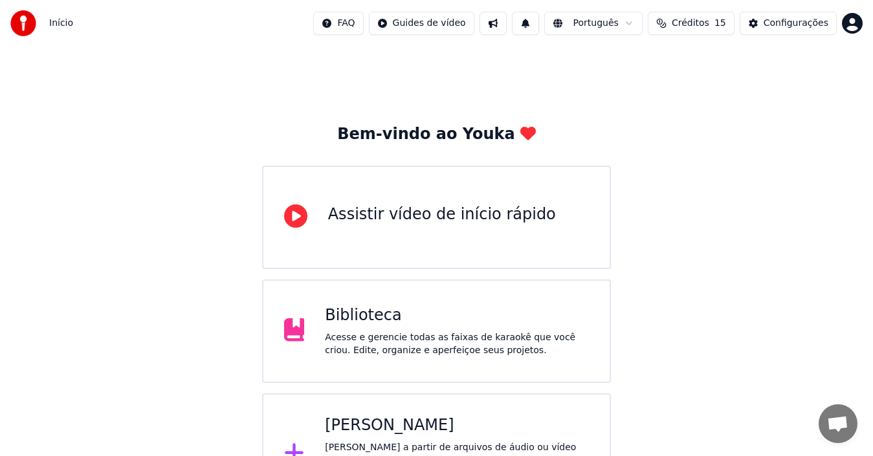
scroll to position [46, 0]
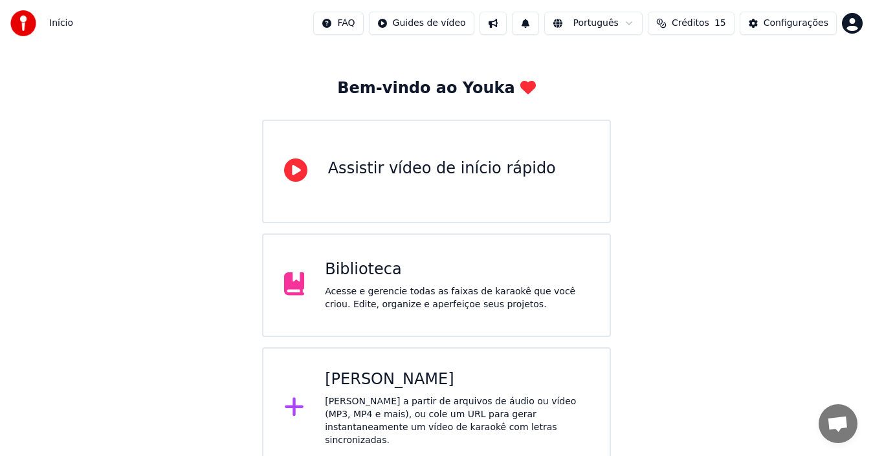
click at [488, 285] on div "Acesse e gerencie todas as faixas de karaokê que você criou. Edite, organize e …" at bounding box center [457, 298] width 264 height 26
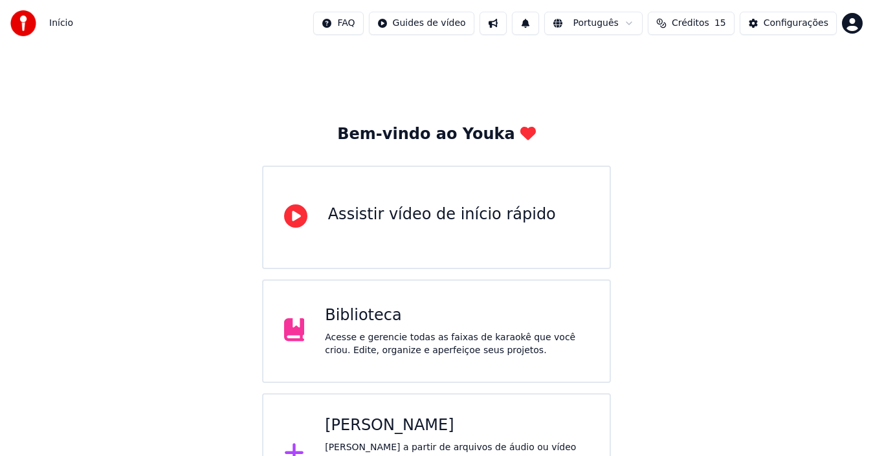
click at [400, 301] on div "Biblioteca Acesse e gerencie todas as faixas de karaokê que você criou. Edite, …" at bounding box center [437, 332] width 350 height 104
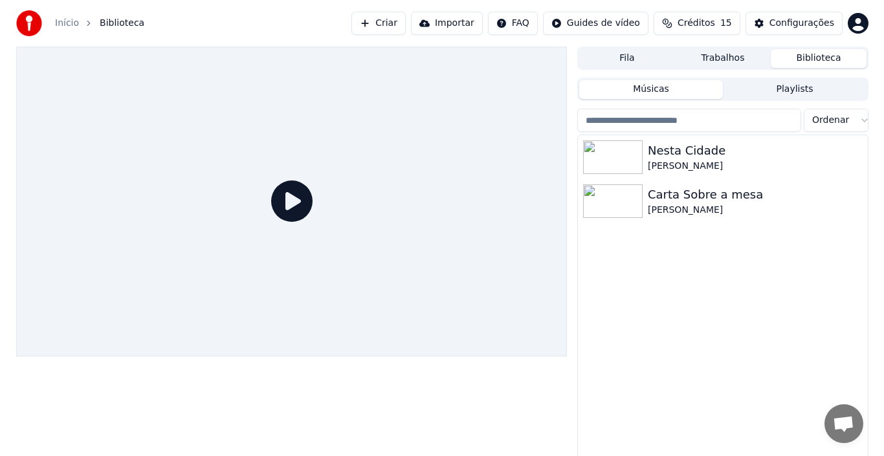
scroll to position [21, 0]
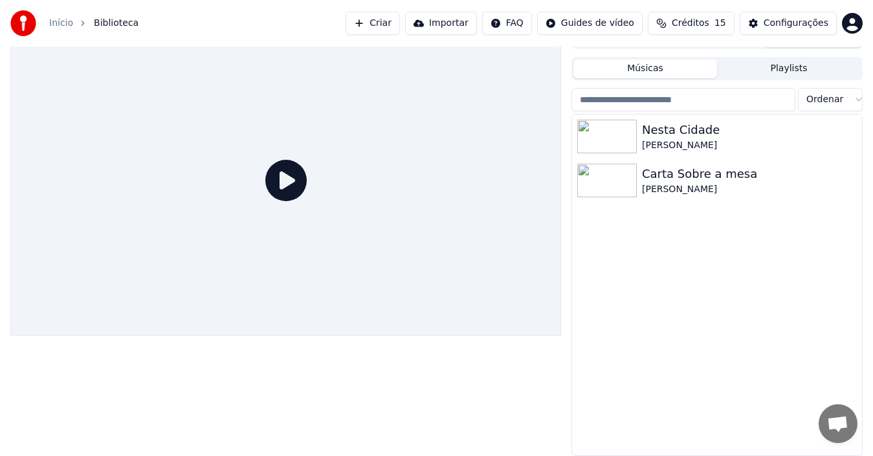
click at [400, 25] on button "Criar" at bounding box center [373, 23] width 54 height 23
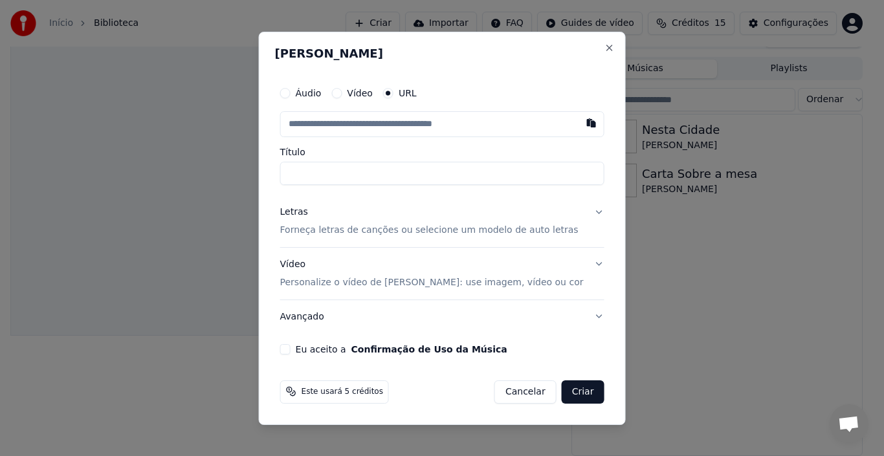
click at [362, 100] on div "Áudio Vídeo URL" at bounding box center [442, 93] width 324 height 26
click at [342, 94] on button "Vídeo" at bounding box center [336, 93] width 10 height 10
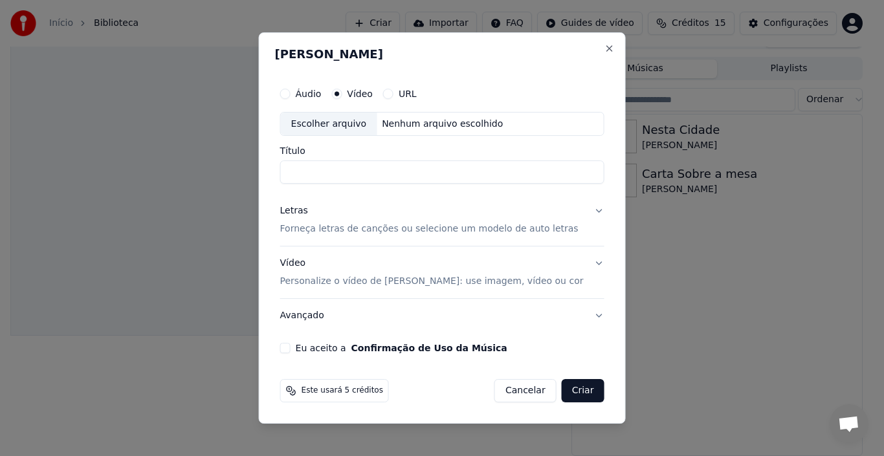
click at [410, 124] on div "Nenhum arquivo escolhido" at bounding box center [442, 124] width 131 height 13
click at [604, 47] on button "Close" at bounding box center [609, 48] width 10 height 10
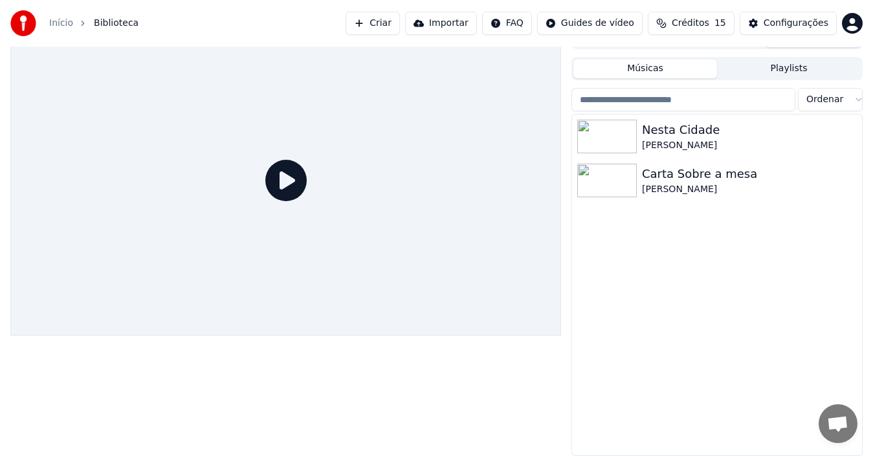
click at [646, 276] on div "Nesta Cidade Amado Batista Carta Sobre a mesa Amado Batista" at bounding box center [717, 285] width 290 height 341
click at [630, 98] on input "search" at bounding box center [684, 99] width 224 height 23
click at [400, 20] on button "Criar" at bounding box center [373, 23] width 54 height 23
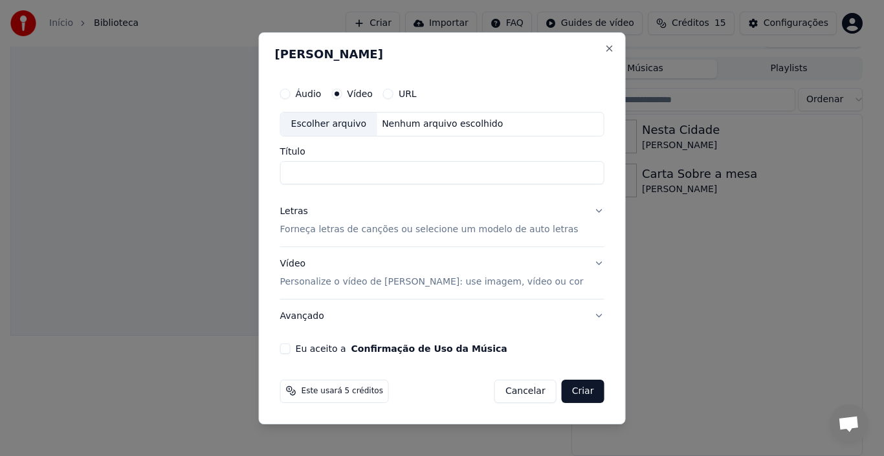
click at [372, 124] on div "Escolher arquivo" at bounding box center [329, 124] width 96 height 23
type input "**********"
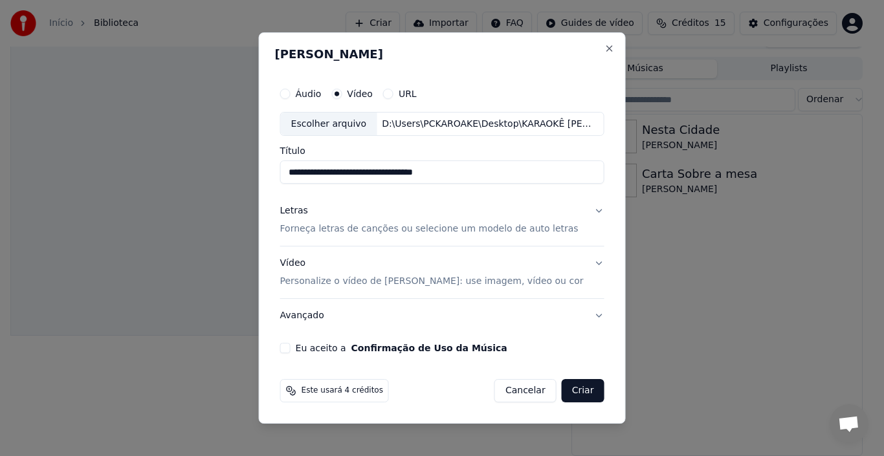
click at [296, 350] on div "Eu aceito a Confirmação de Uso da Música" at bounding box center [442, 348] width 324 height 10
click at [291, 350] on button "Eu aceito a Confirmação de Uso da Música" at bounding box center [285, 348] width 10 height 10
click at [567, 393] on button "Criar" at bounding box center [583, 390] width 43 height 23
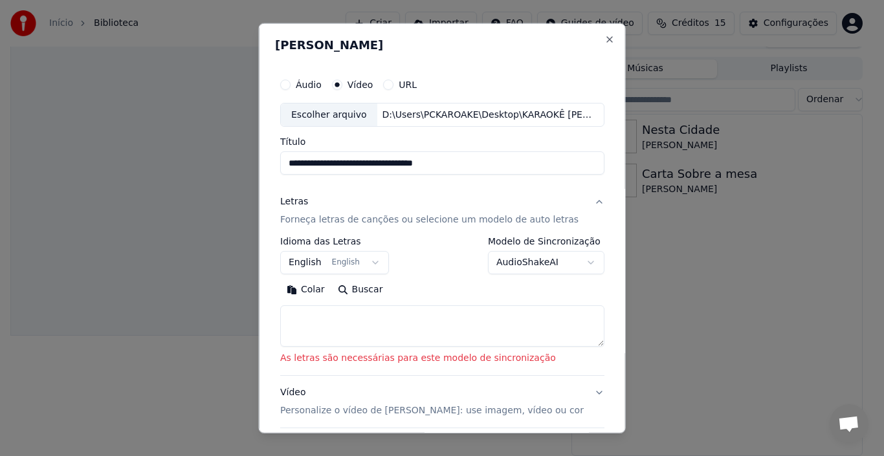
scroll to position [120, 0]
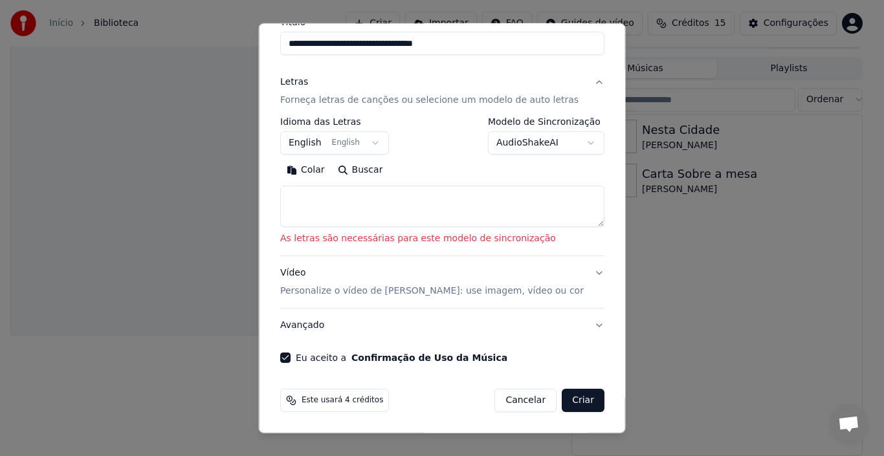
click at [509, 150] on body "**********" at bounding box center [436, 207] width 873 height 456
click at [581, 404] on button "Criar" at bounding box center [583, 400] width 43 height 23
click at [514, 146] on body "**********" at bounding box center [436, 207] width 873 height 456
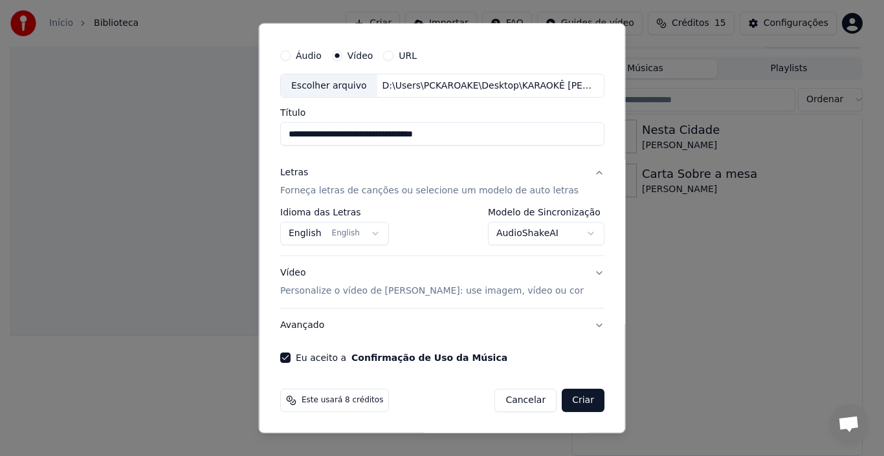
scroll to position [29, 0]
click at [574, 408] on button "Criar" at bounding box center [583, 400] width 43 height 23
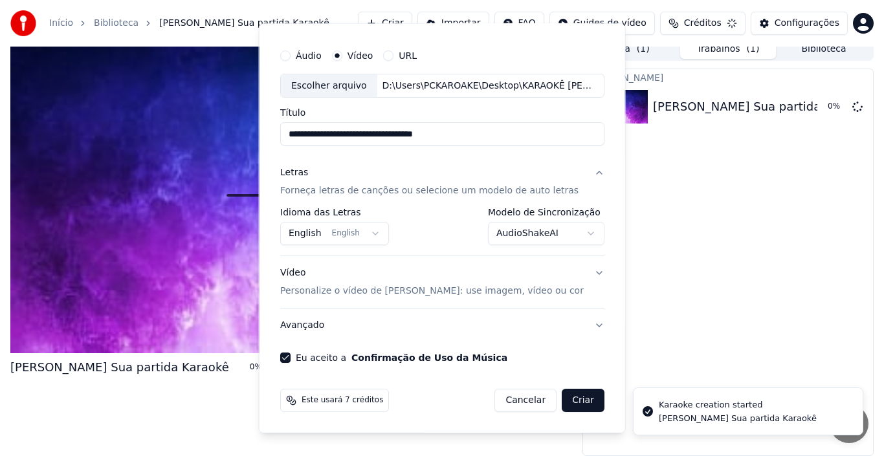
select select "**********"
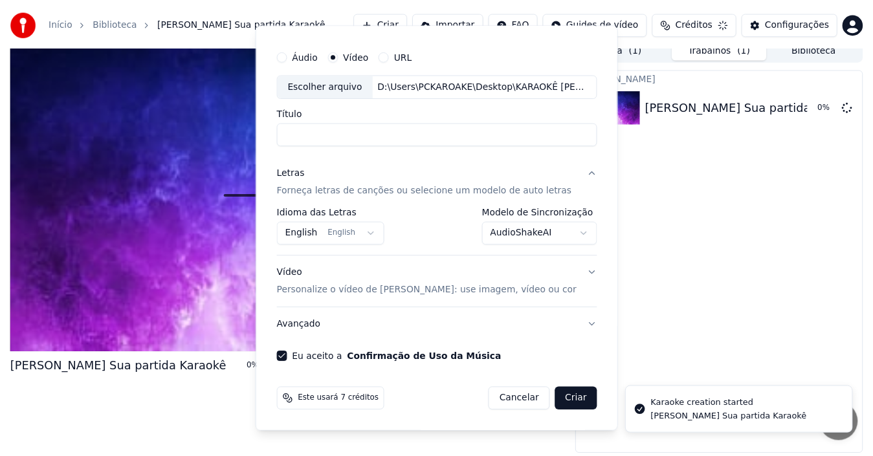
scroll to position [9, 0]
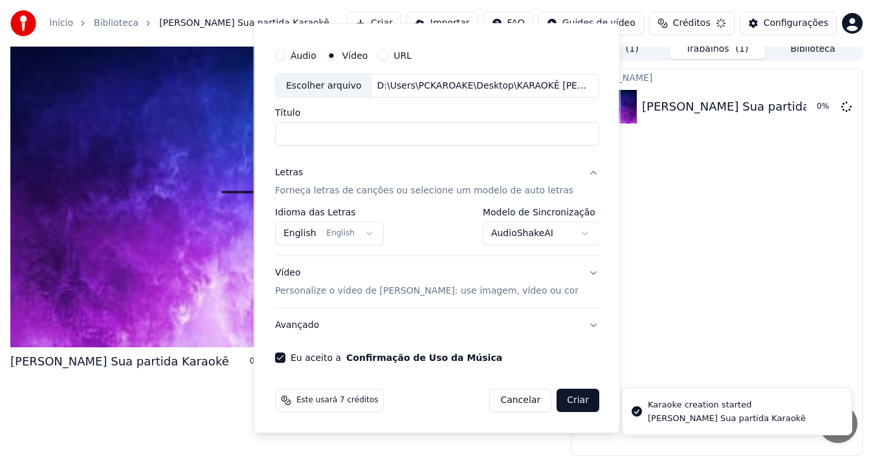
select select
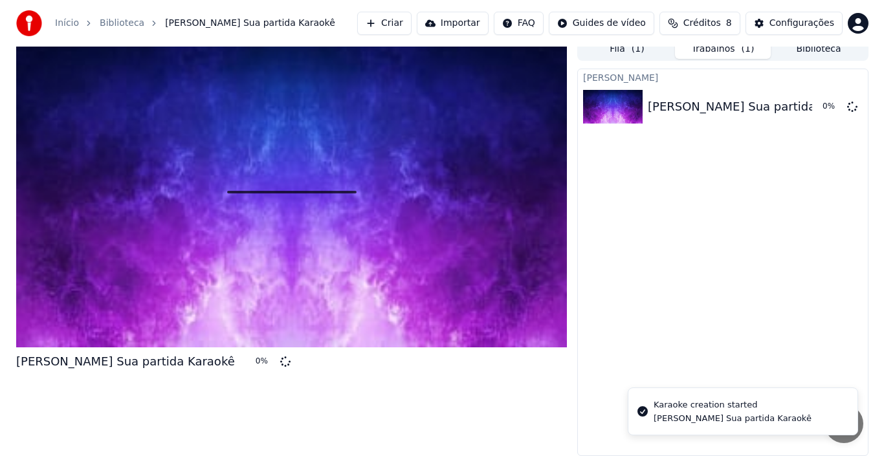
scroll to position [0, 0]
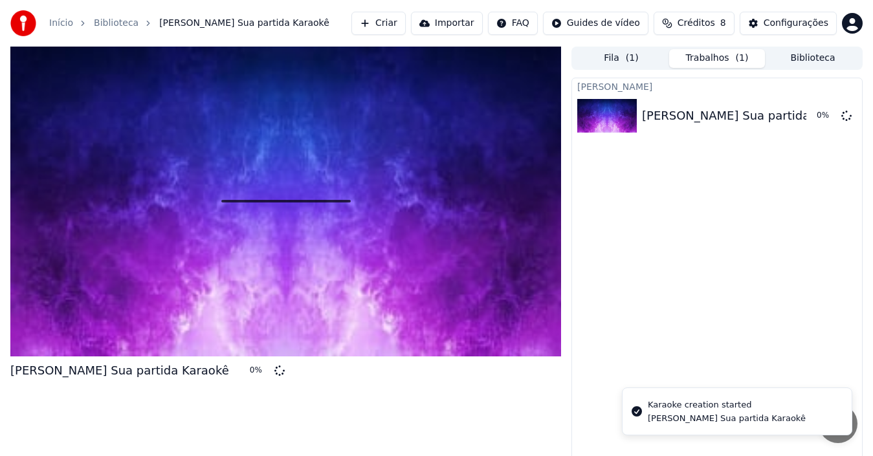
click at [621, 61] on button "Fila ( 1 )" at bounding box center [621, 58] width 96 height 19
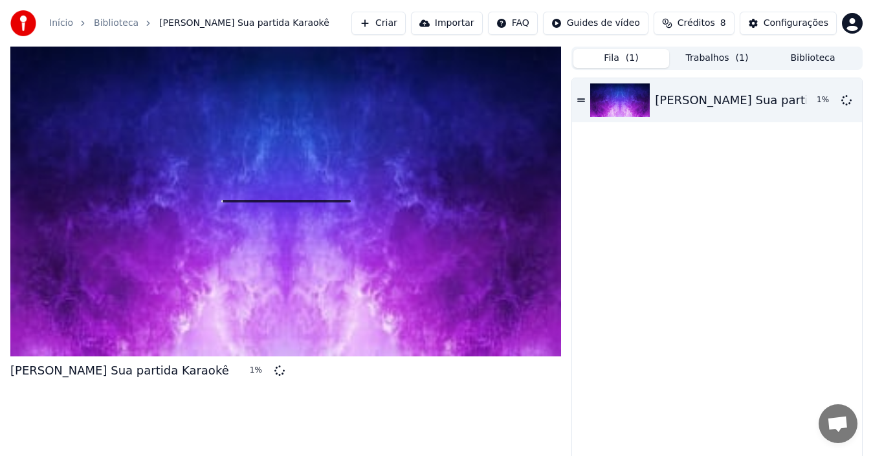
click at [670, 61] on button "Trabalhos ( 1 )" at bounding box center [717, 58] width 96 height 19
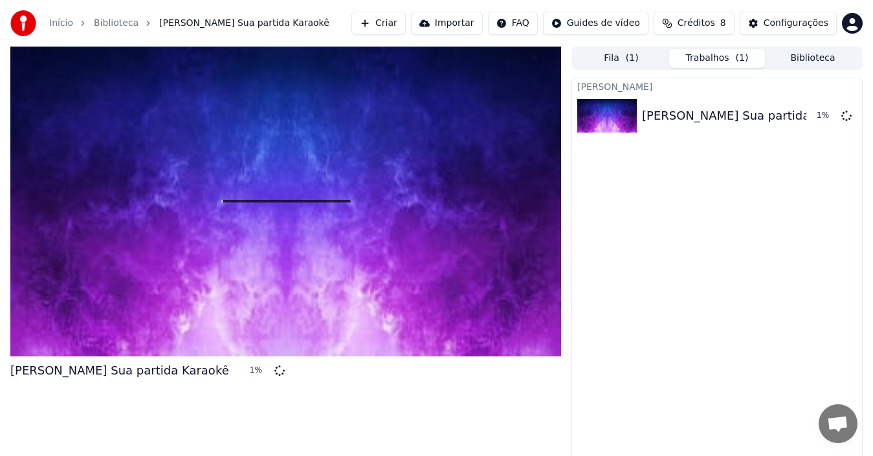
click at [794, 61] on button "Biblioteca" at bounding box center [813, 58] width 96 height 19
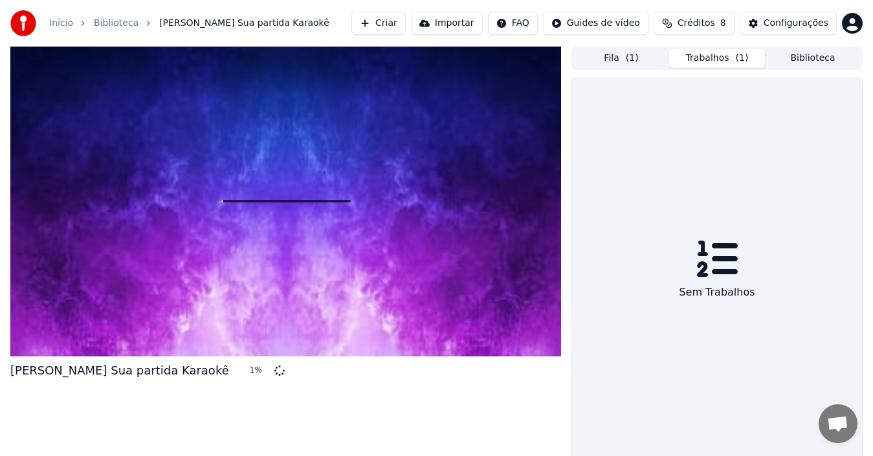
click at [729, 63] on button "Trabalhos ( 1 )" at bounding box center [717, 58] width 96 height 19
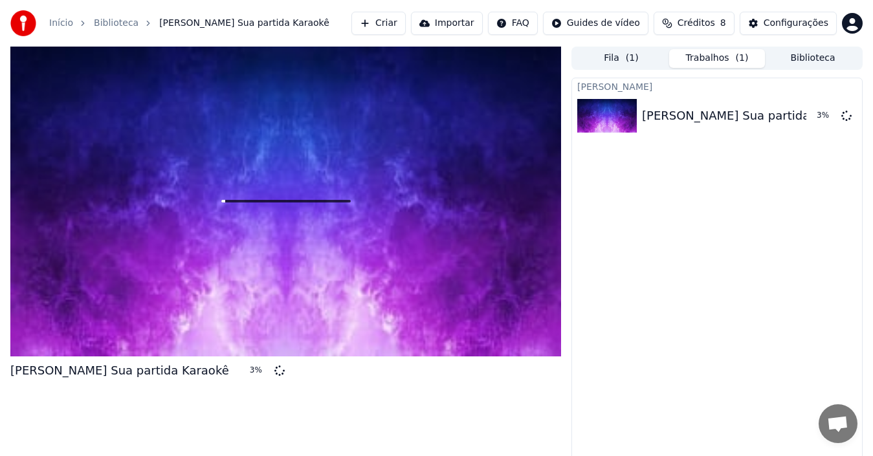
click at [695, 18] on span "Créditos" at bounding box center [697, 23] width 38 height 13
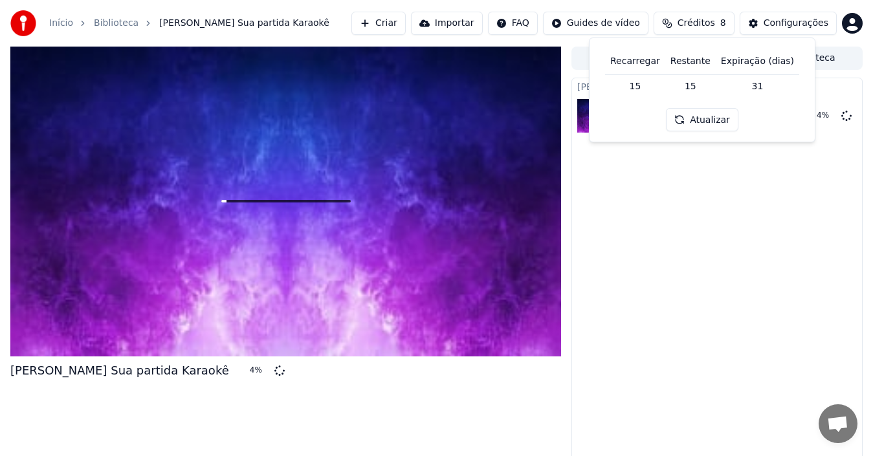
click at [710, 123] on button "Atualizar" at bounding box center [702, 119] width 72 height 23
click at [710, 122] on button "Atualizar" at bounding box center [702, 119] width 72 height 23
click at [710, 123] on button "Atualizar" at bounding box center [702, 119] width 72 height 23
click at [775, 24] on div "Configurações" at bounding box center [796, 23] width 65 height 13
